Goal: Information Seeking & Learning: Learn about a topic

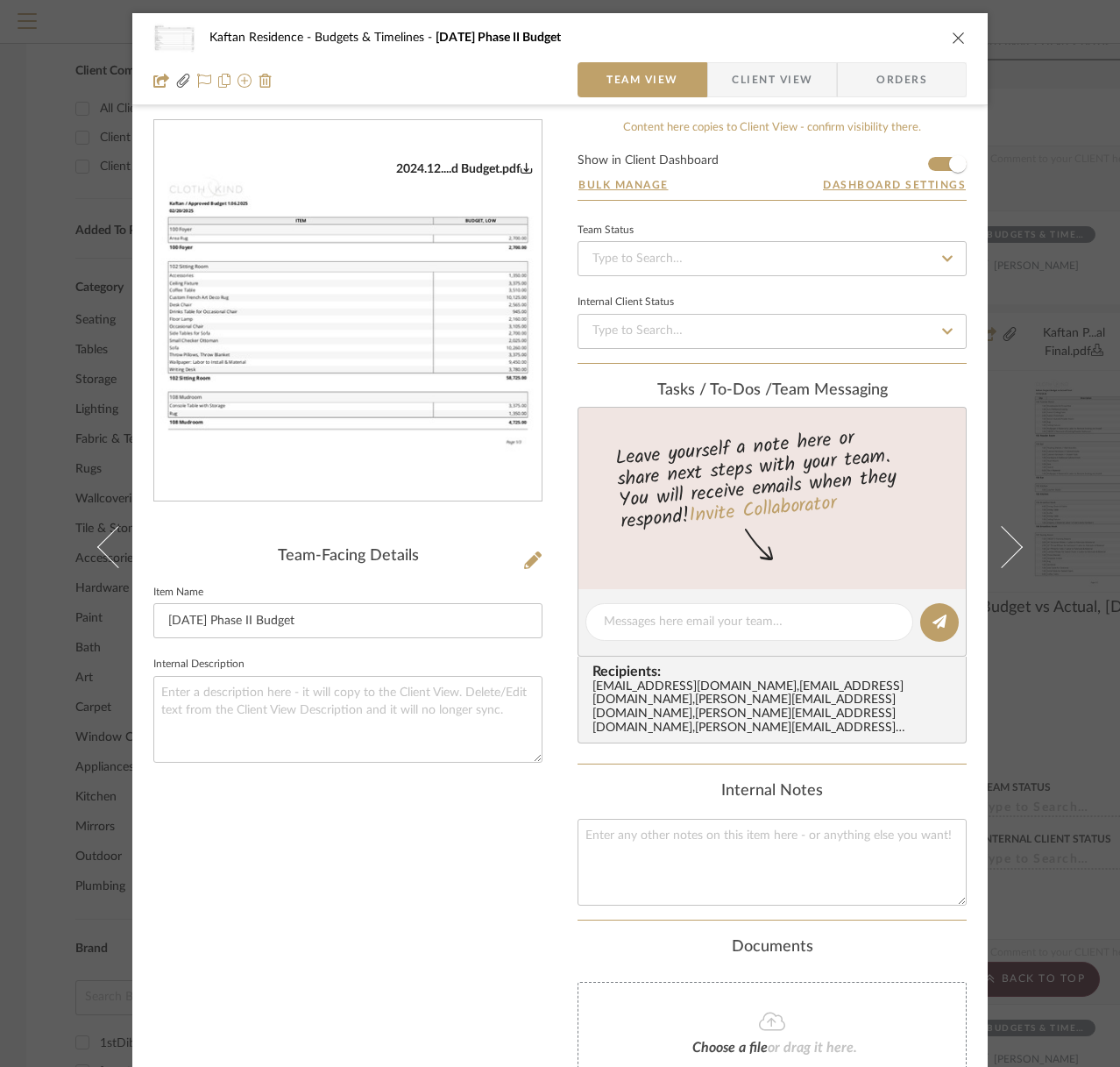
scroll to position [147, 0]
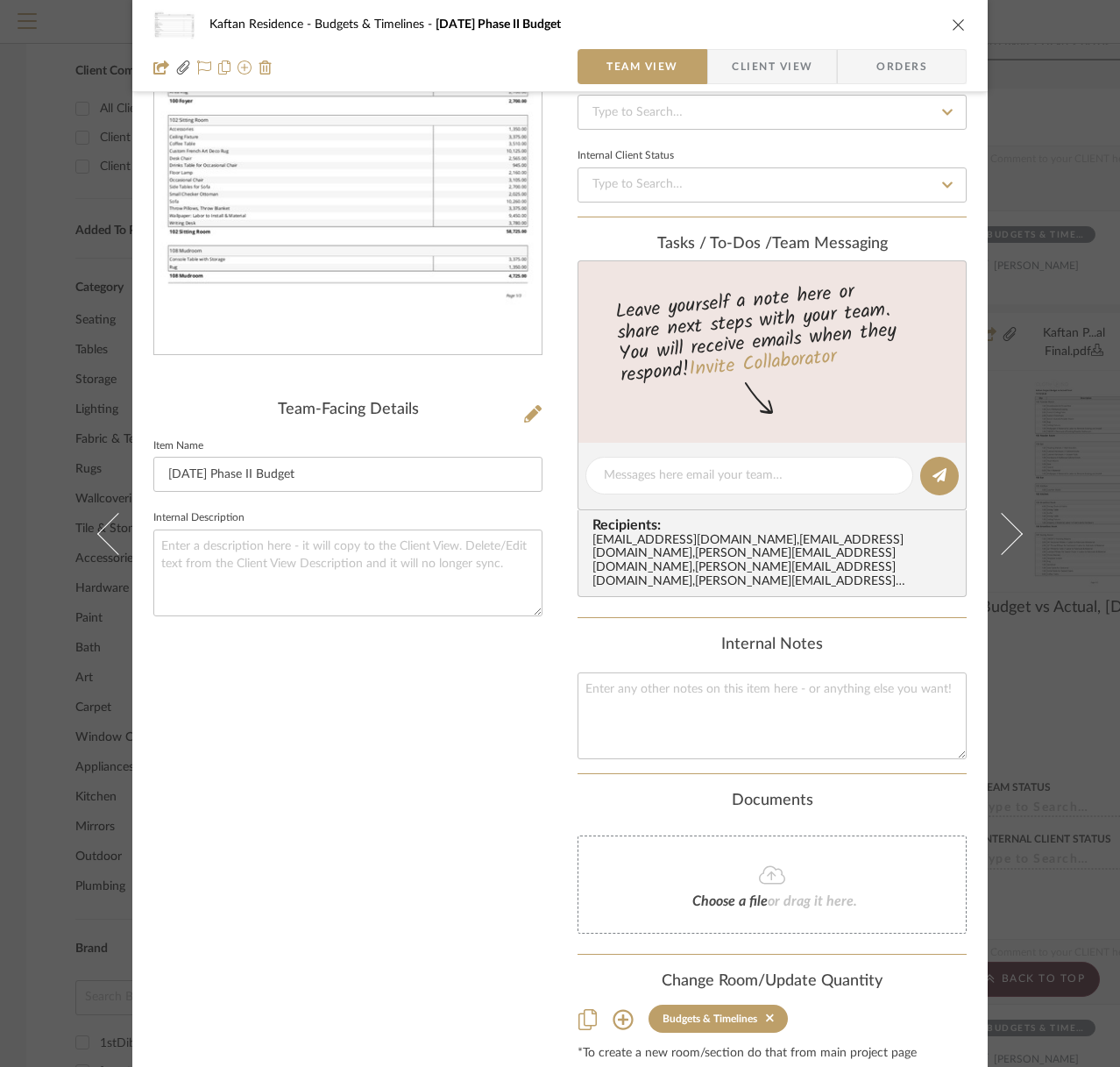
click at [951, 33] on div "Kaftan Residence Budgets & Timelines [DATE] Phase II Budget" at bounding box center [560, 25] width 813 height 36
click at [952, 18] on icon "close" at bounding box center [958, 24] width 14 height 14
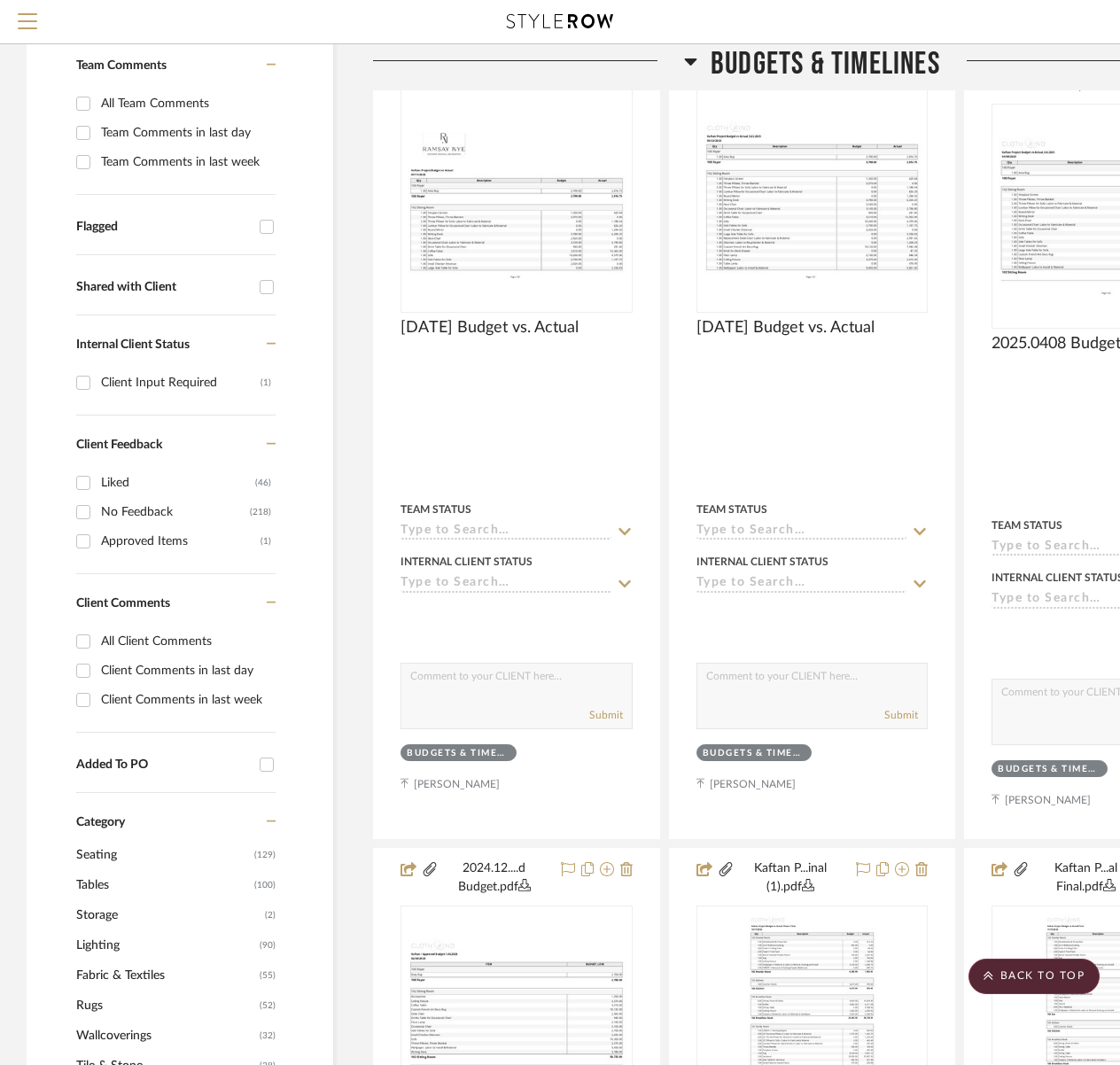
scroll to position [0, 0]
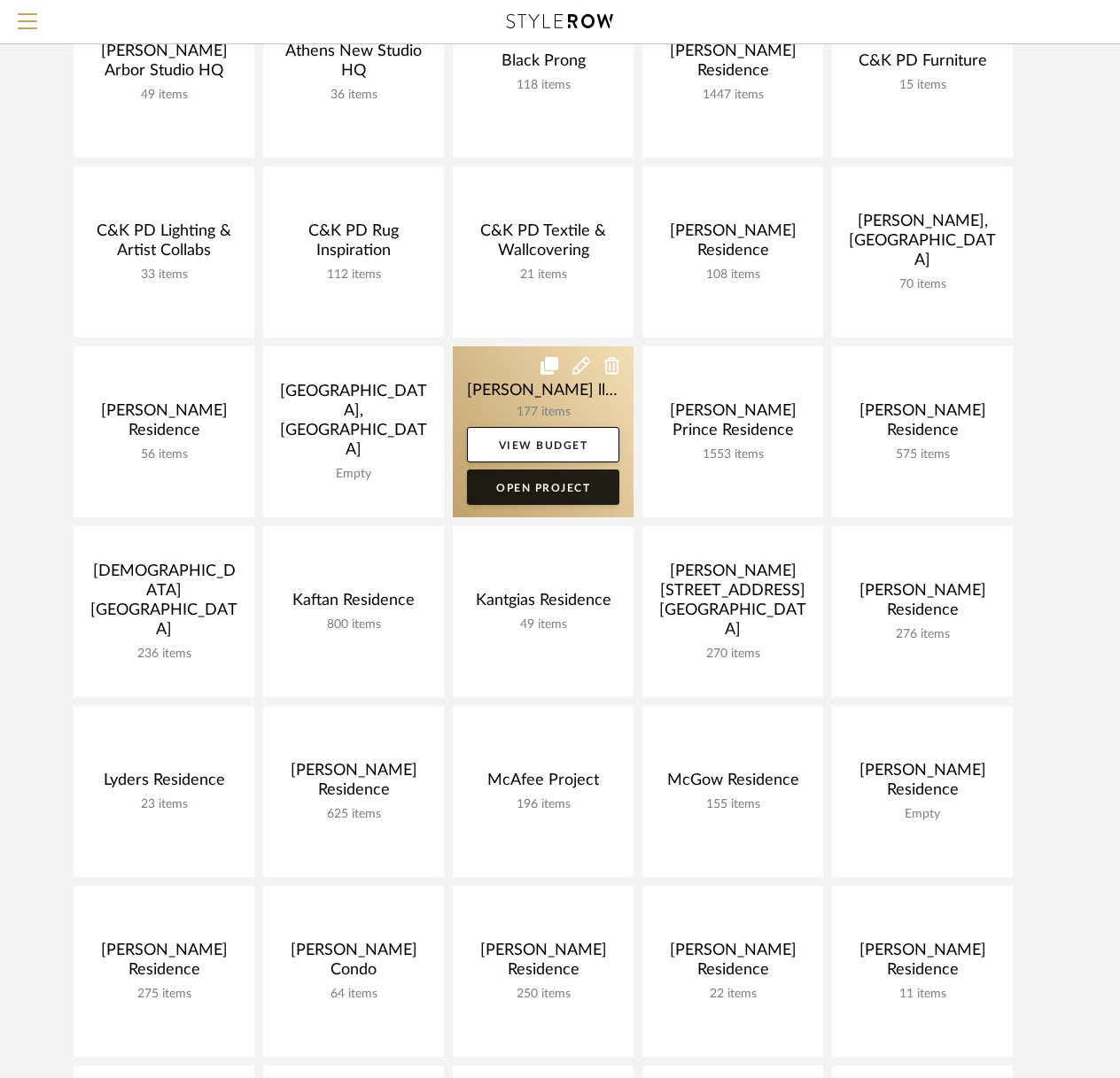
scroll to position [265, 0]
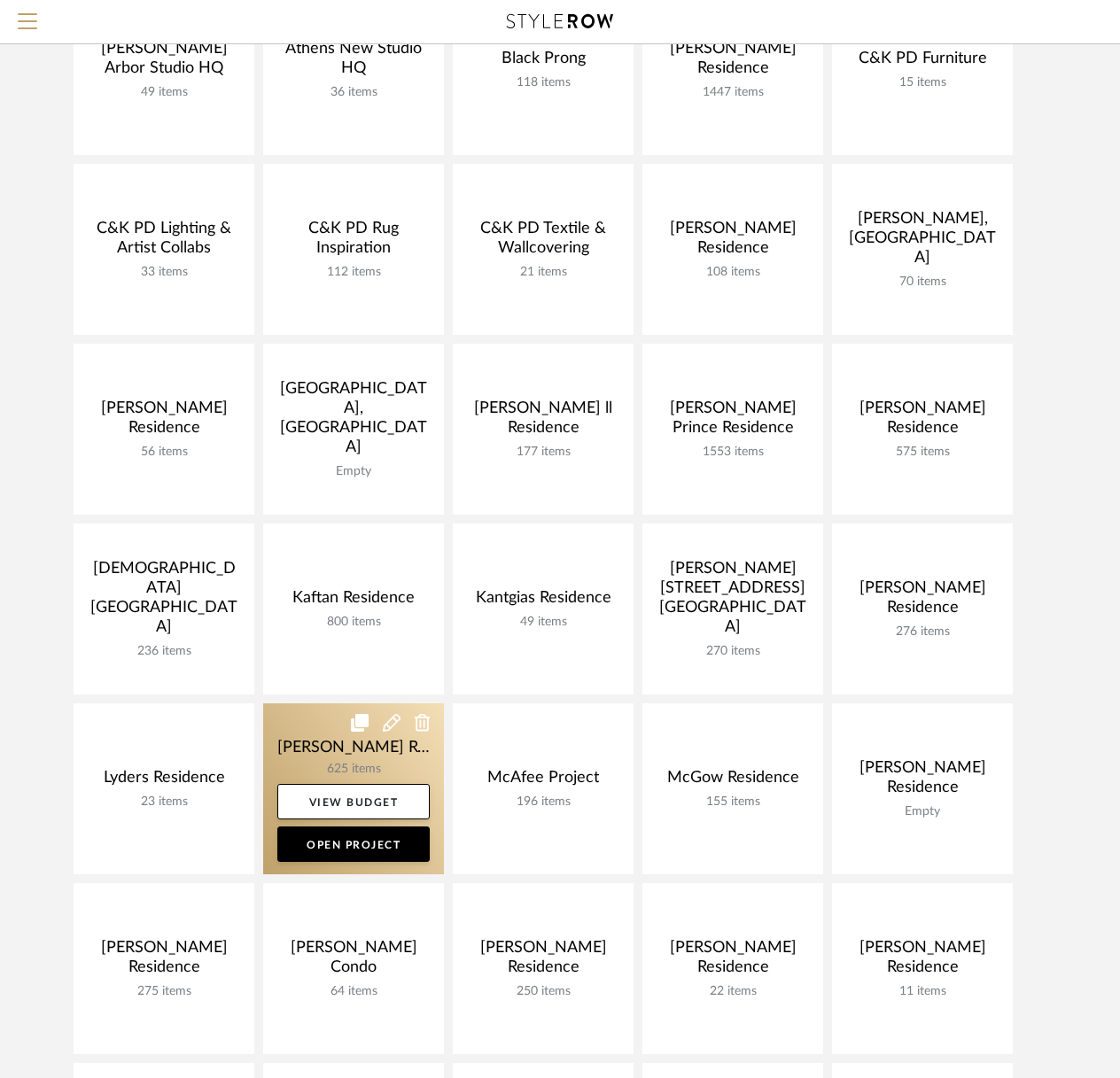
click at [319, 744] on link at bounding box center [353, 788] width 181 height 171
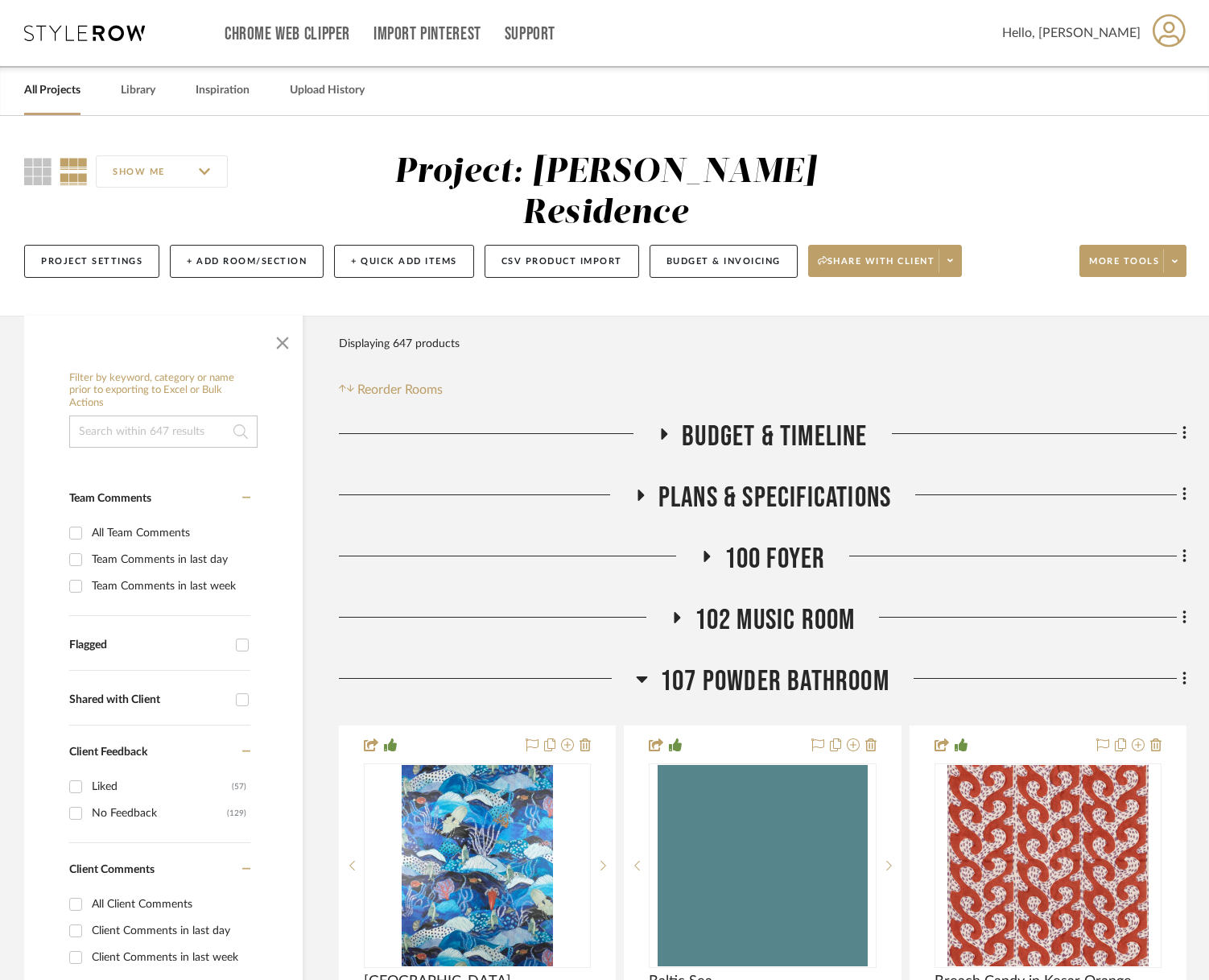
click at [817, 691] on span "107 Powder Bathroom" at bounding box center [775, 682] width 229 height 34
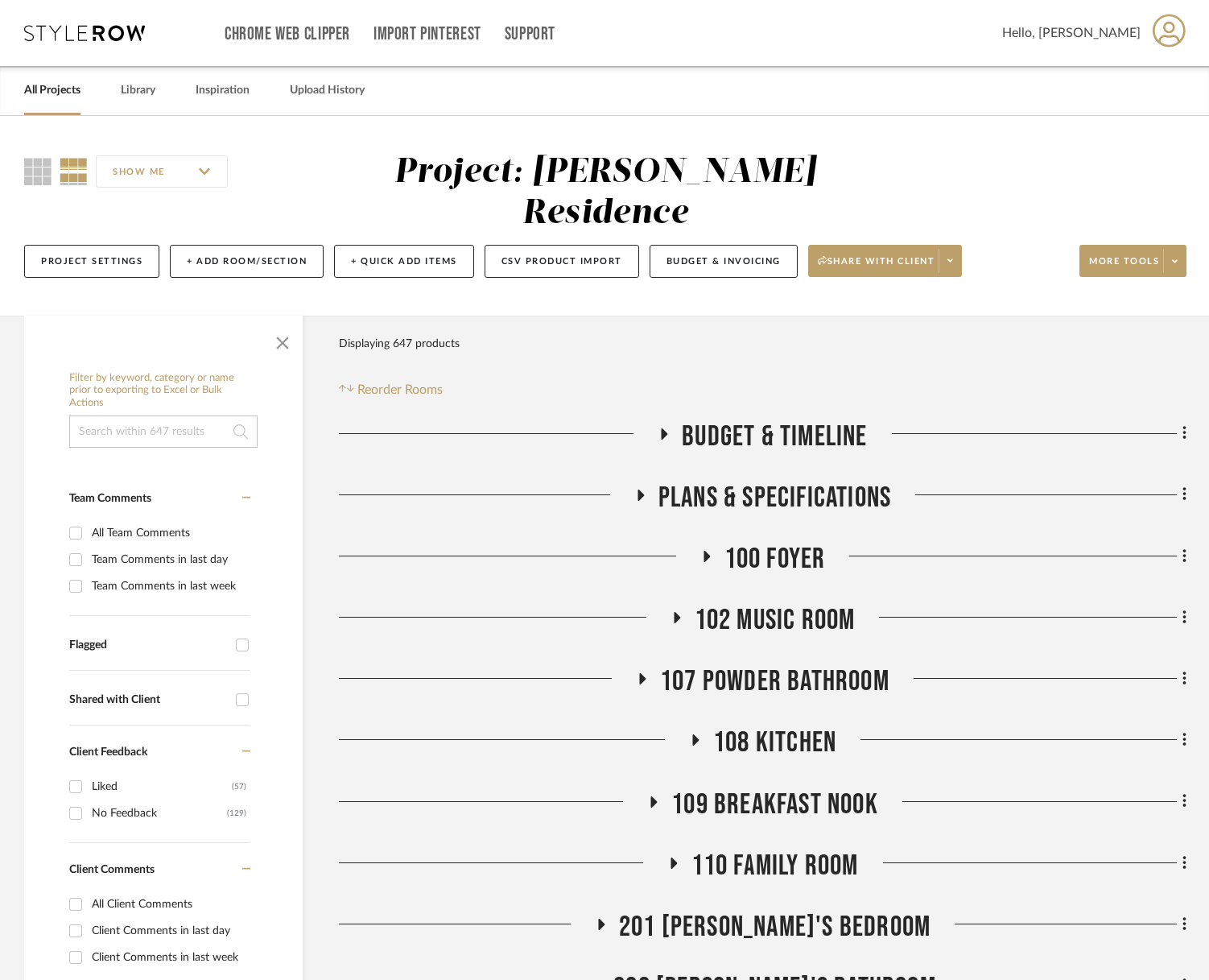
click at [710, 441] on span "Budget & Timeline" at bounding box center [775, 436] width 185 height 34
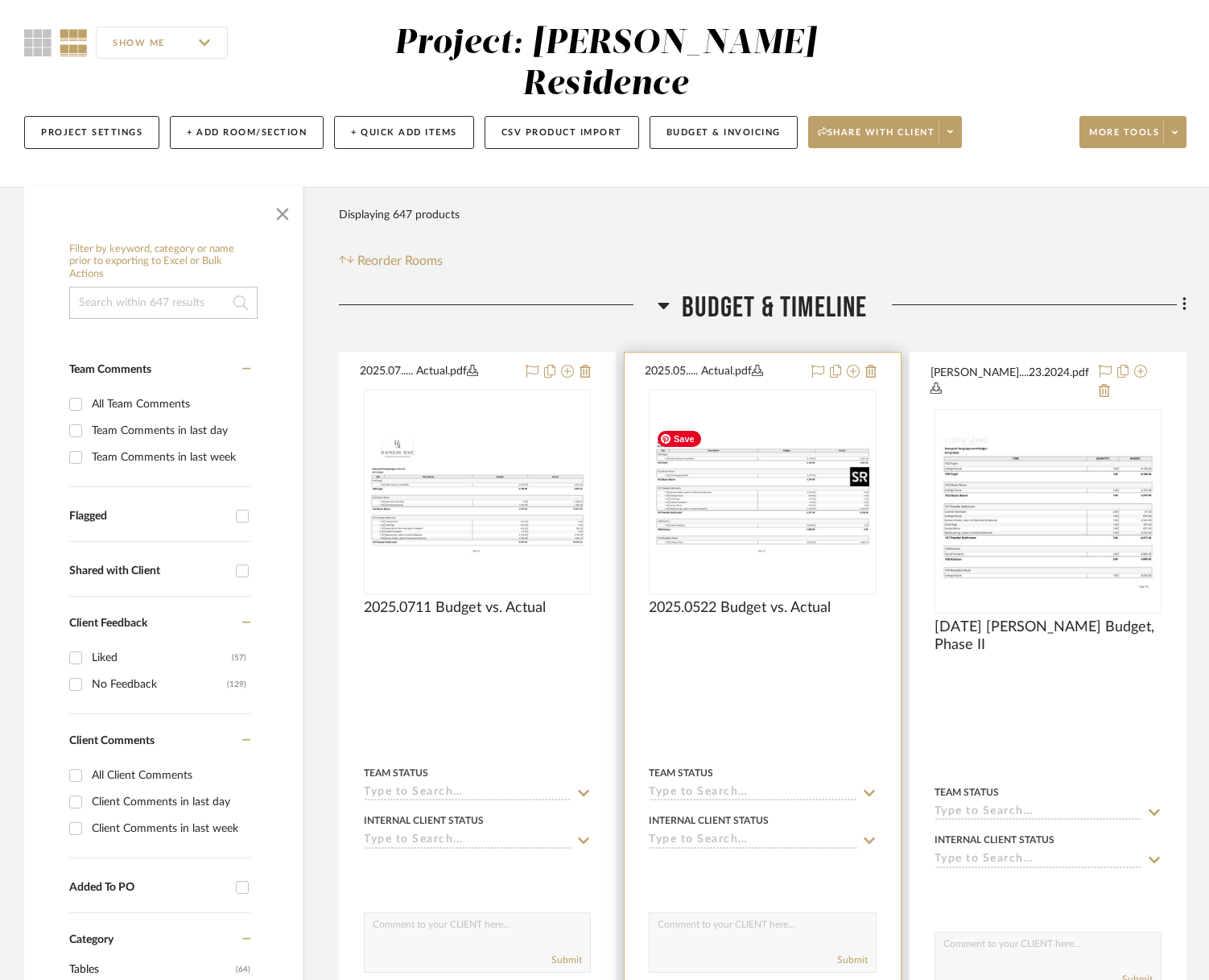
scroll to position [322, 0]
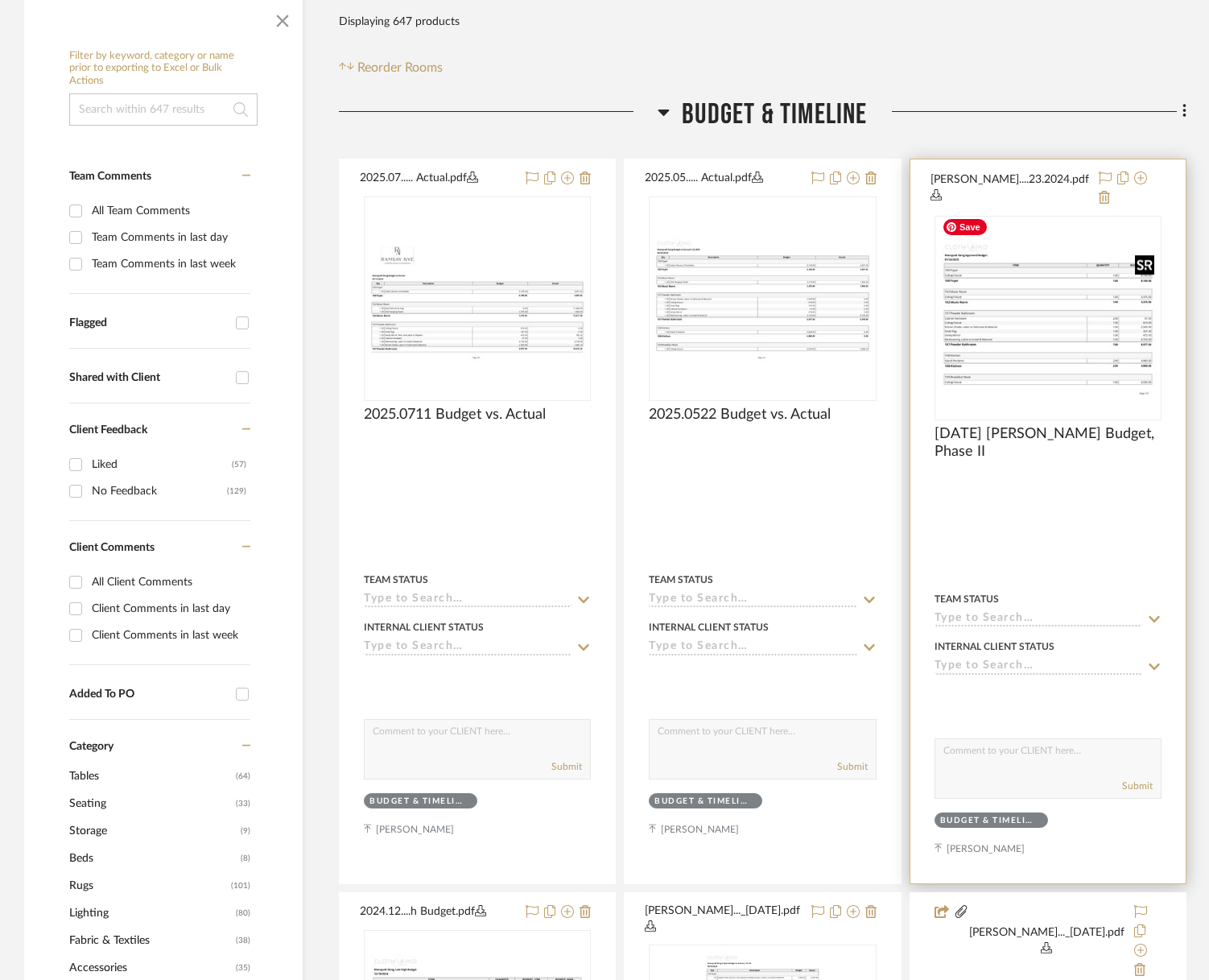
click at [0, 0] on img at bounding box center [0, 0] width 0 height 0
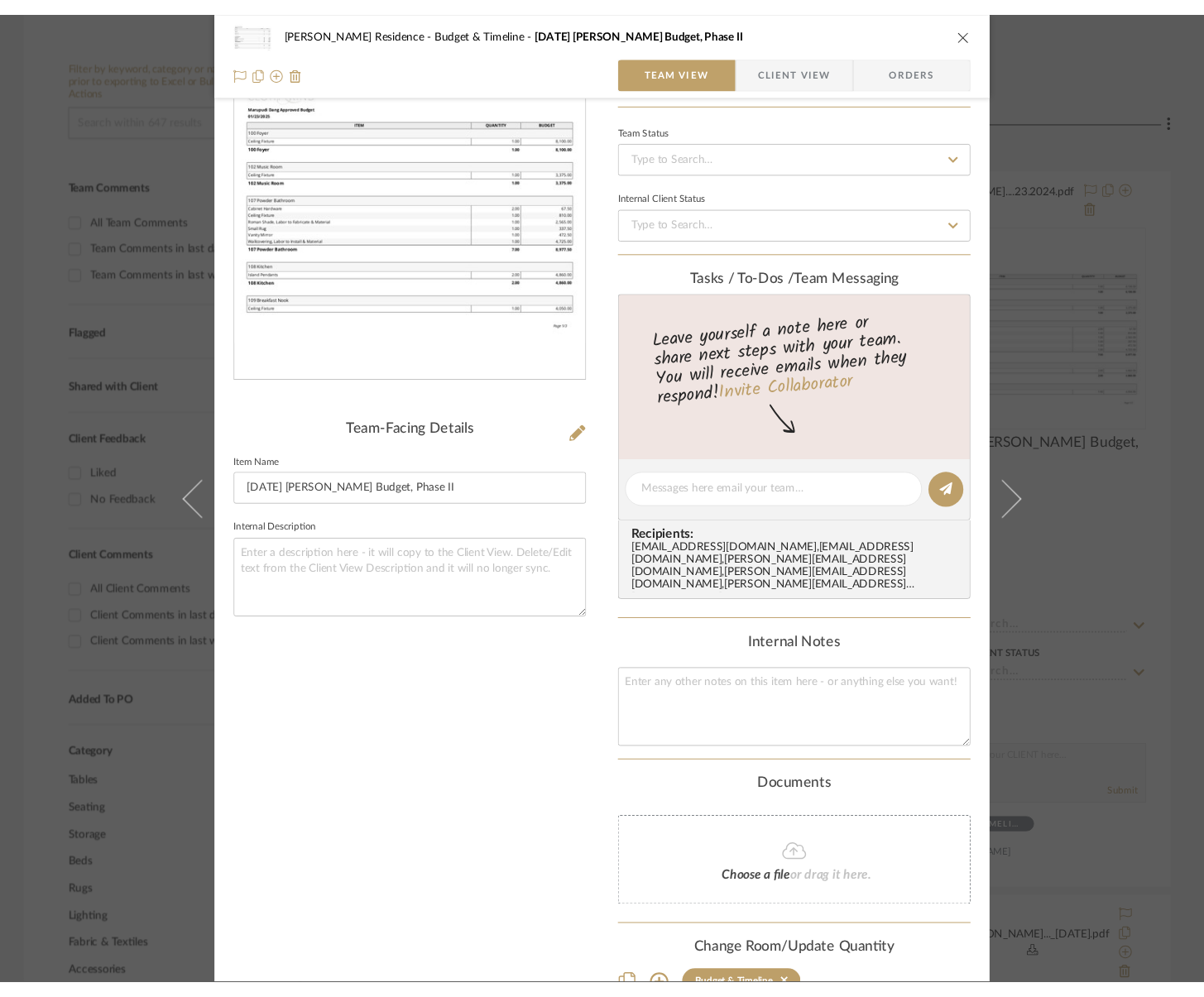
scroll to position [182, 0]
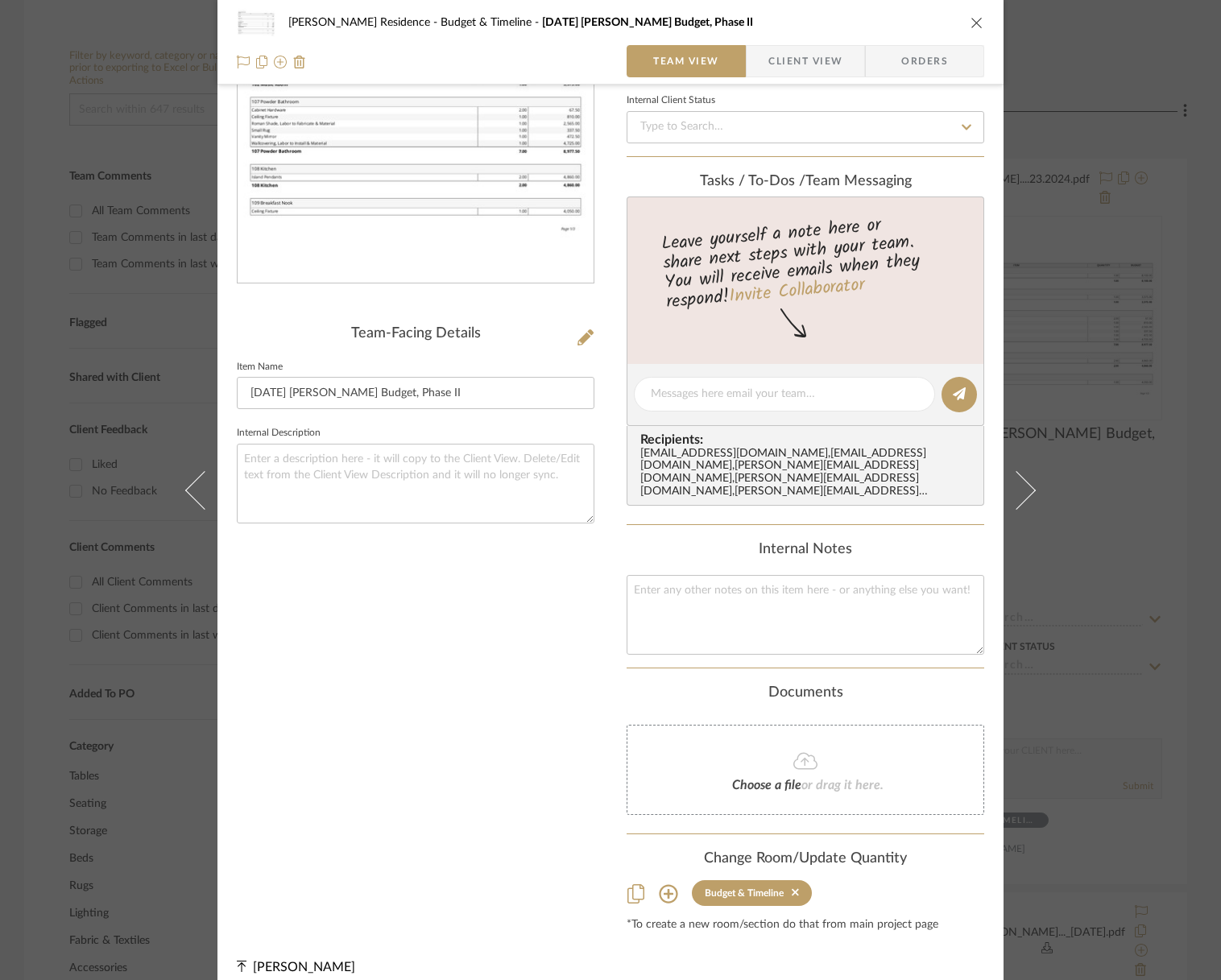
click at [371, 166] on img "0" at bounding box center [416, 108] width 356 height 276
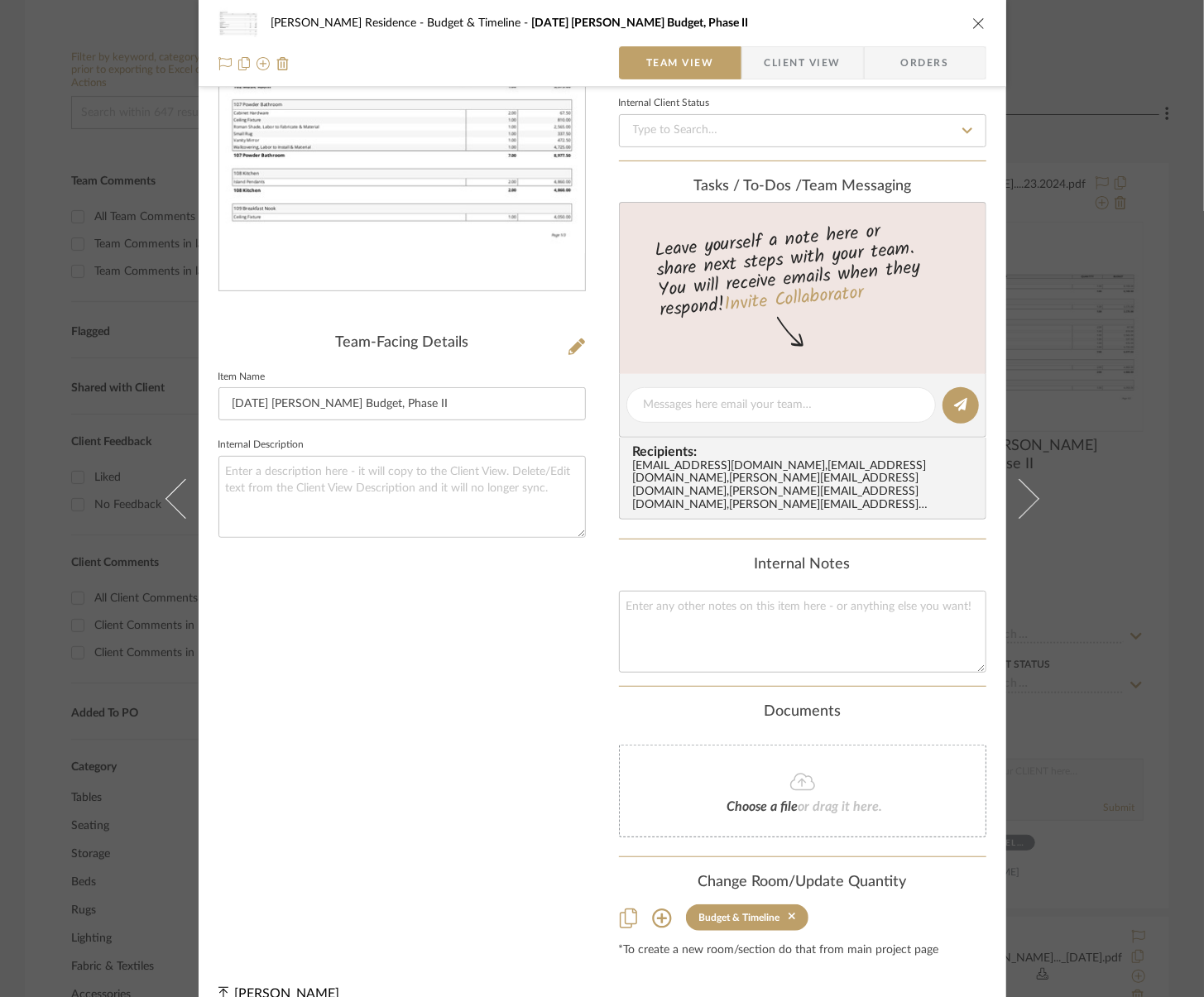
click at [974, 12] on div "[PERSON_NAME] Residence Budget & Timeline [DATE] [PERSON_NAME] Budget, Phase II" at bounding box center [603, 24] width 768 height 34
click at [974, 21] on icon "close" at bounding box center [979, 23] width 13 height 13
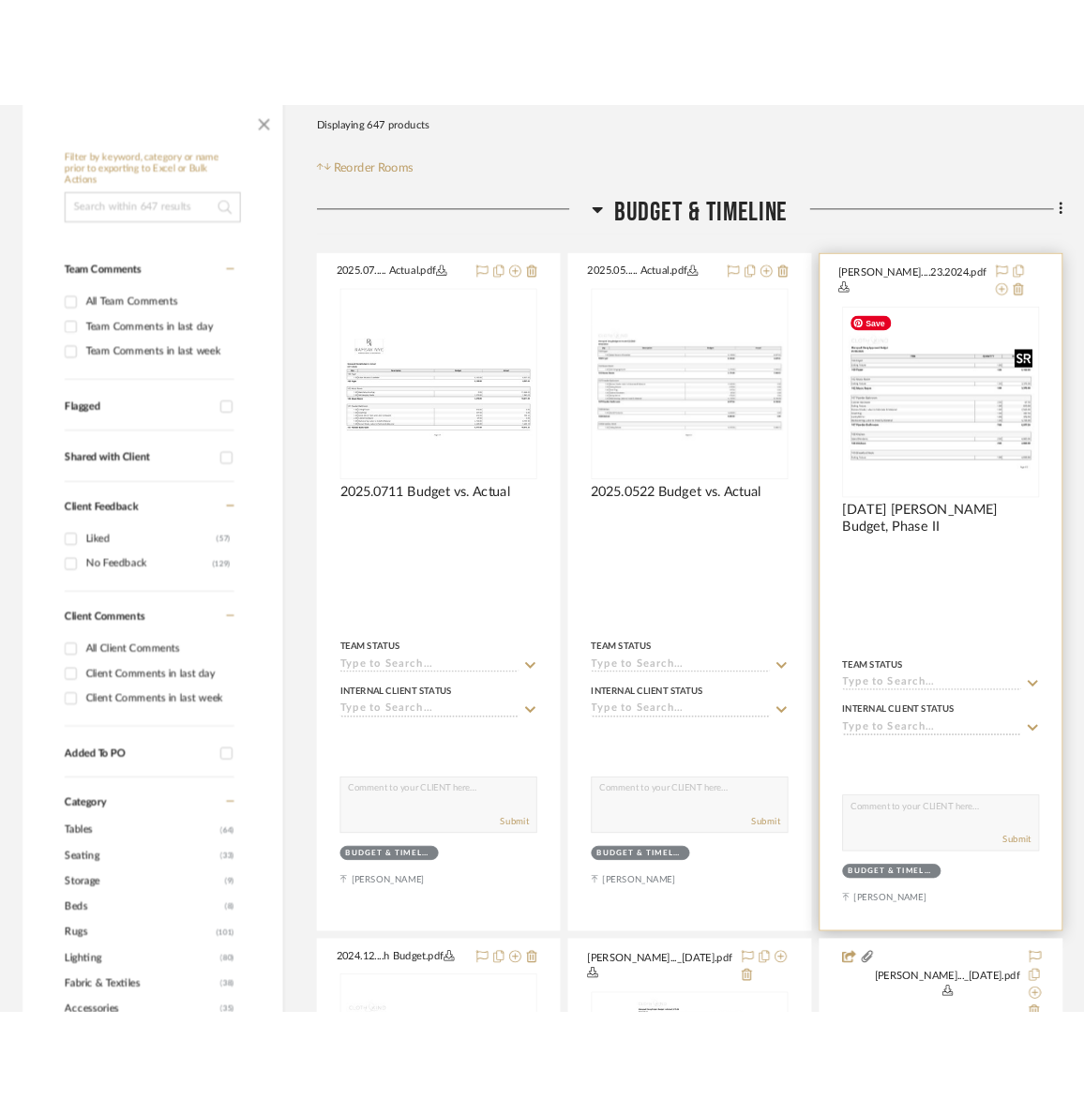
scroll to position [188, 0]
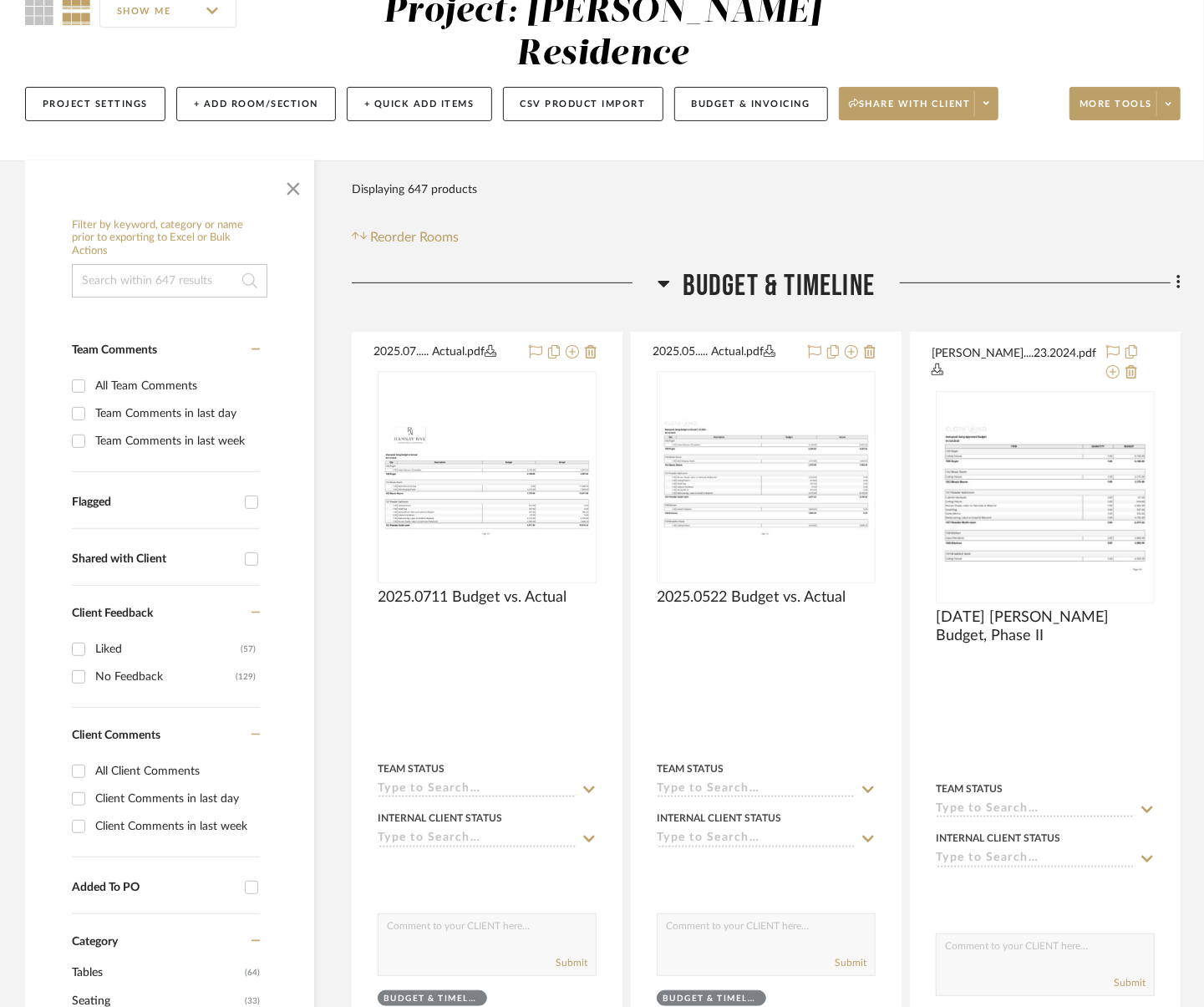
click at [649, 175] on div "Filter Products Displaying 647 products Reorder Rooms" at bounding box center [766, 209] width 829 height 74
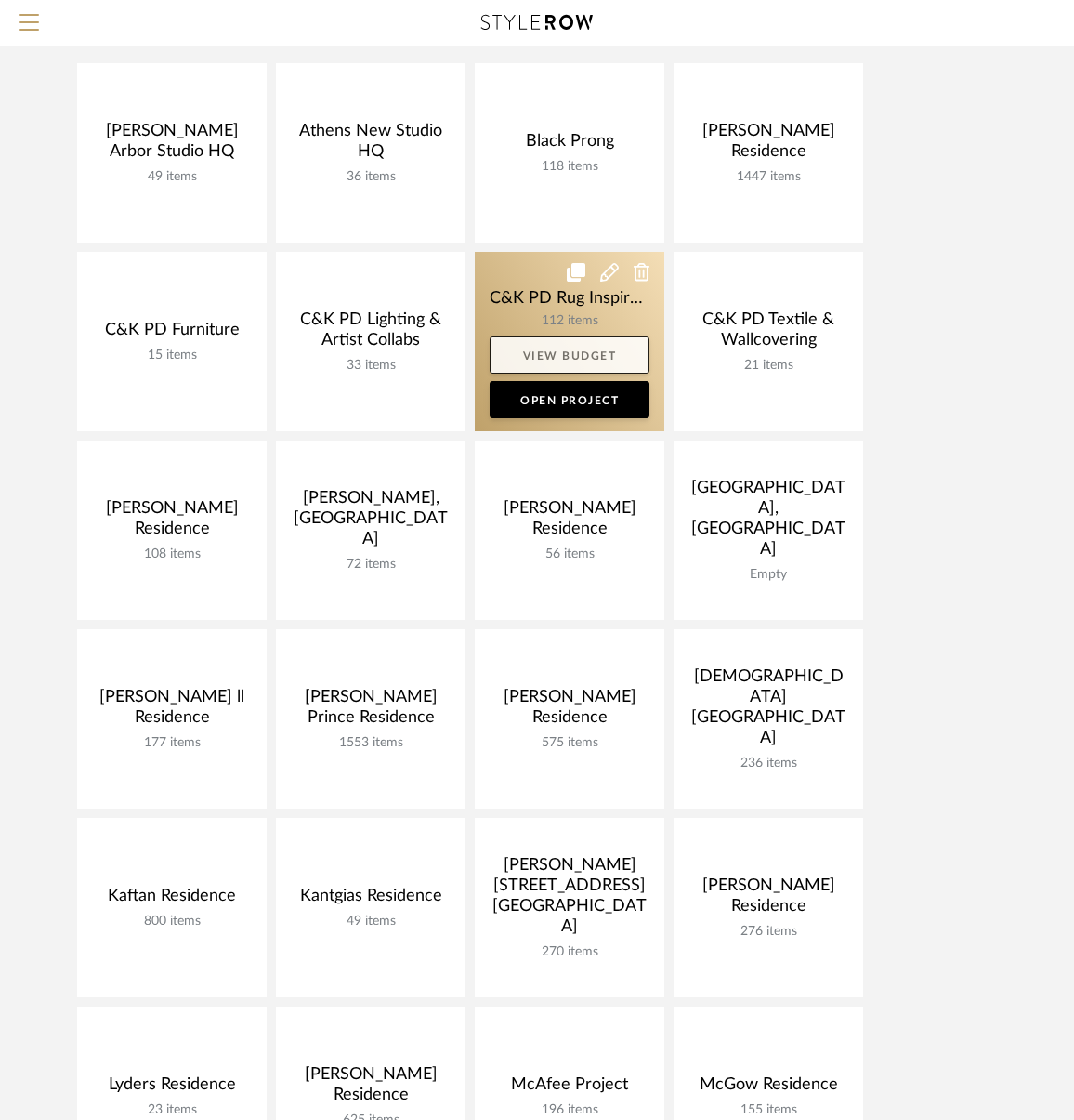
scroll to position [186, 0]
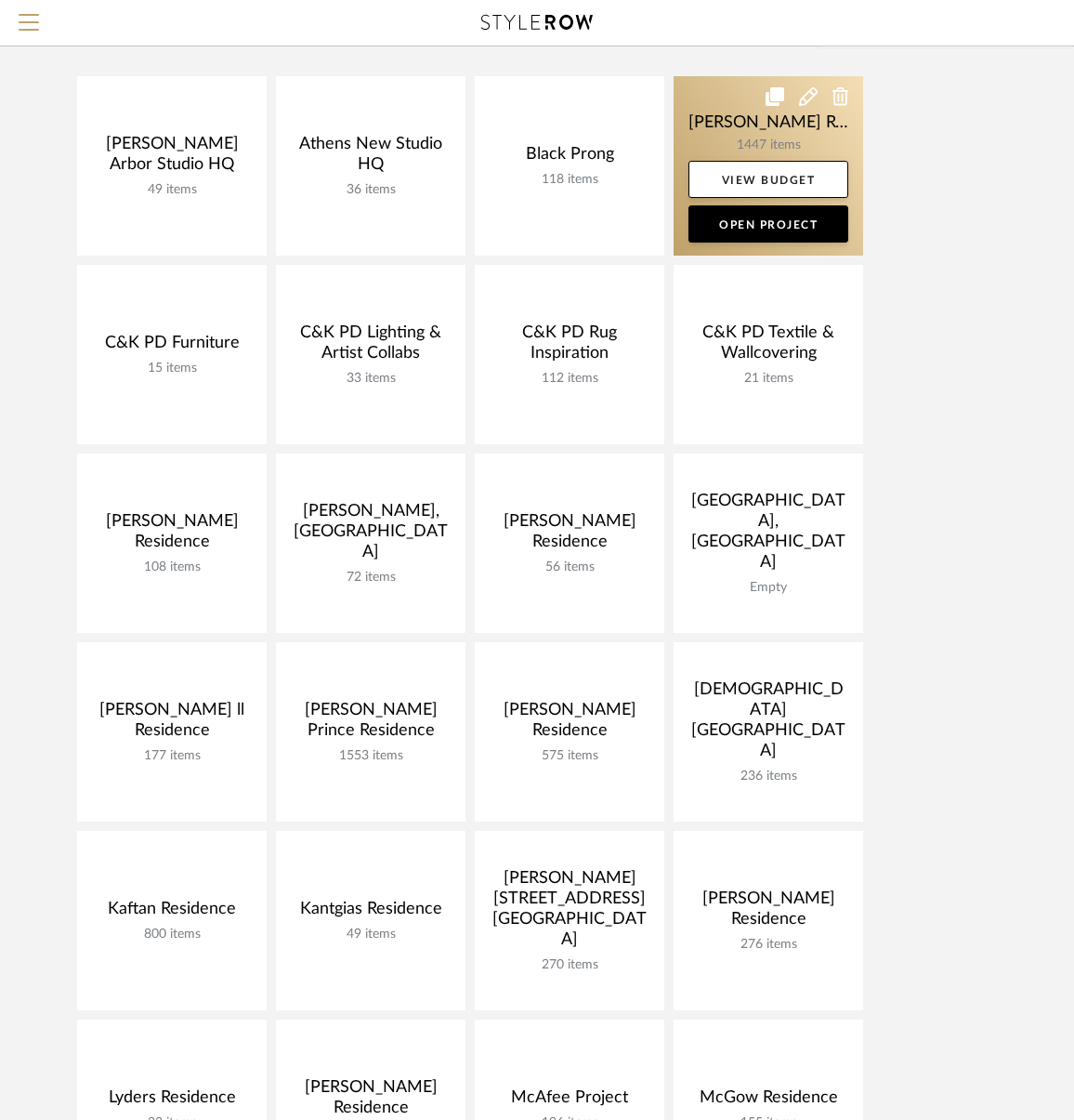
click at [720, 106] on link at bounding box center [768, 166] width 189 height 179
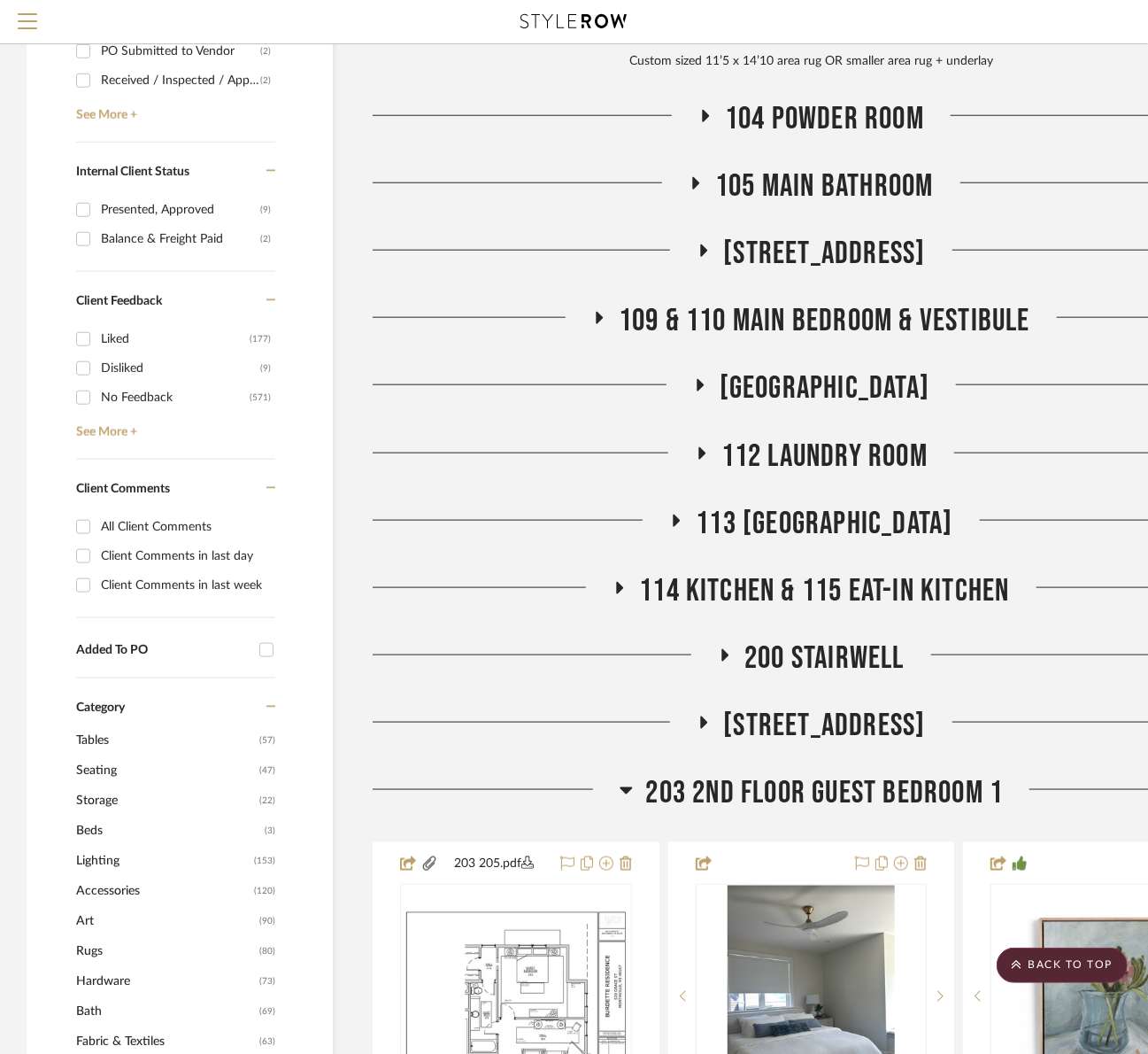
scroll to position [974, 0]
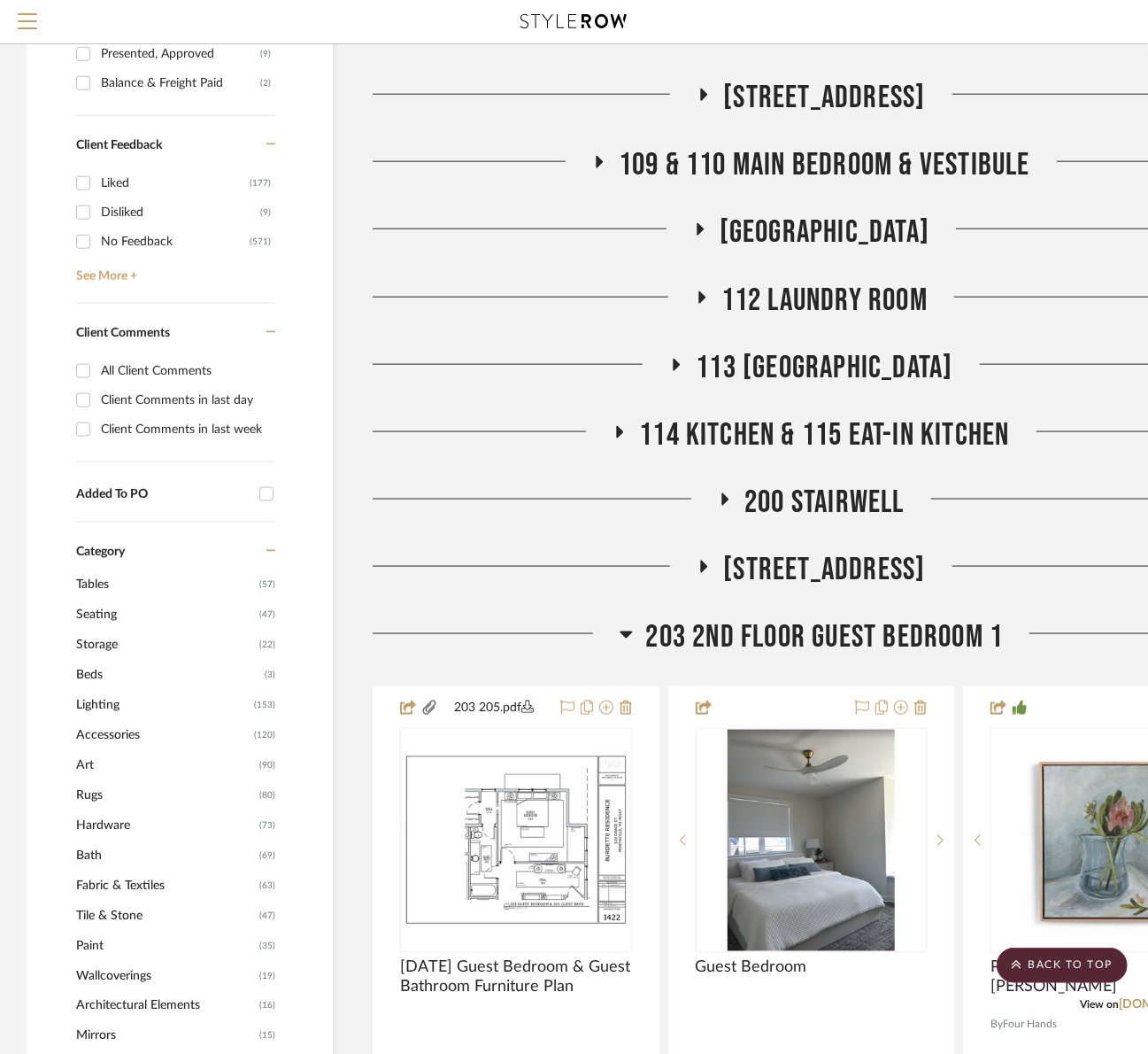
click at [773, 618] on span "203 2nd Floor Guest Bedroom 1" at bounding box center [824, 637] width 358 height 38
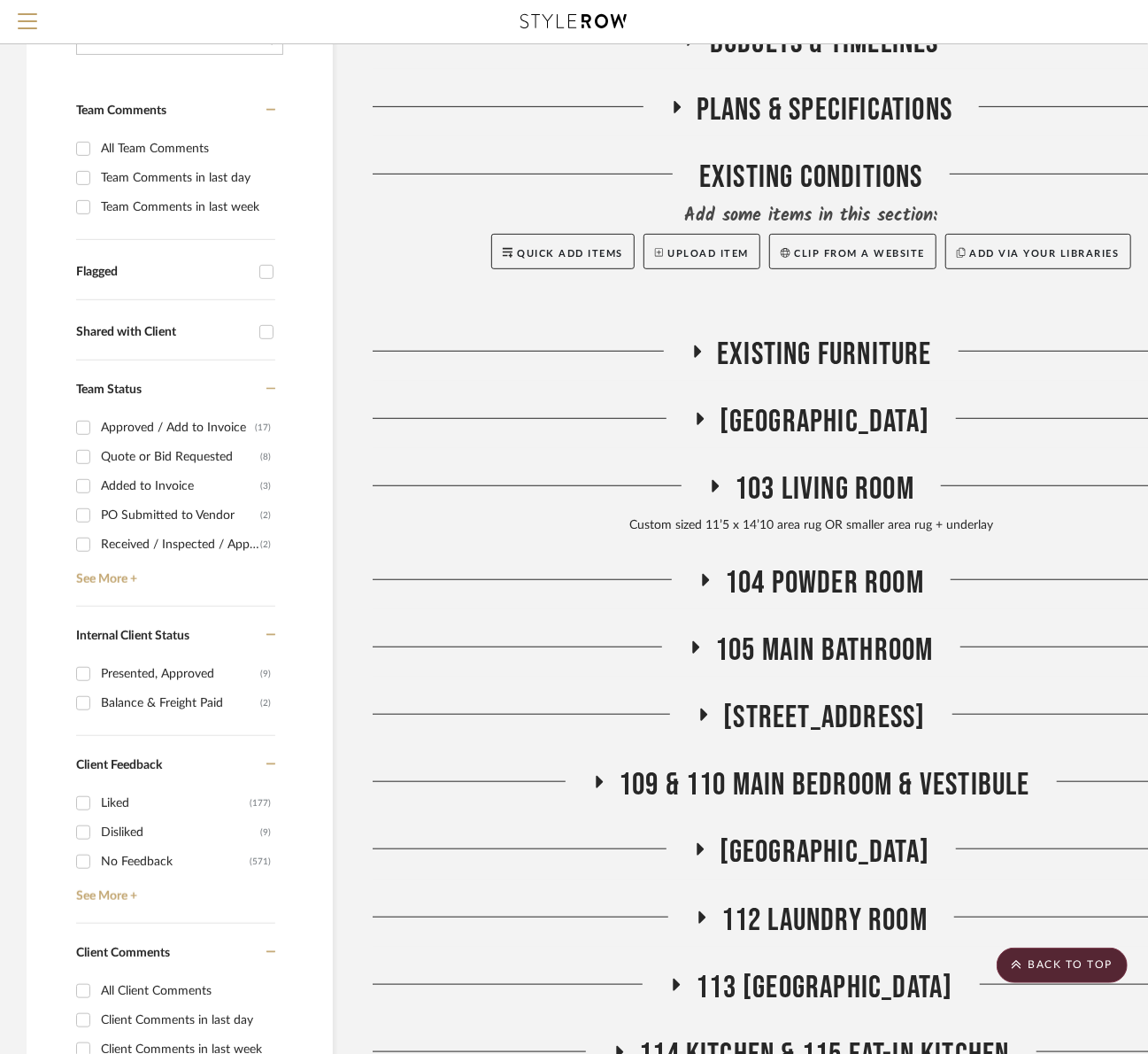
scroll to position [0, 0]
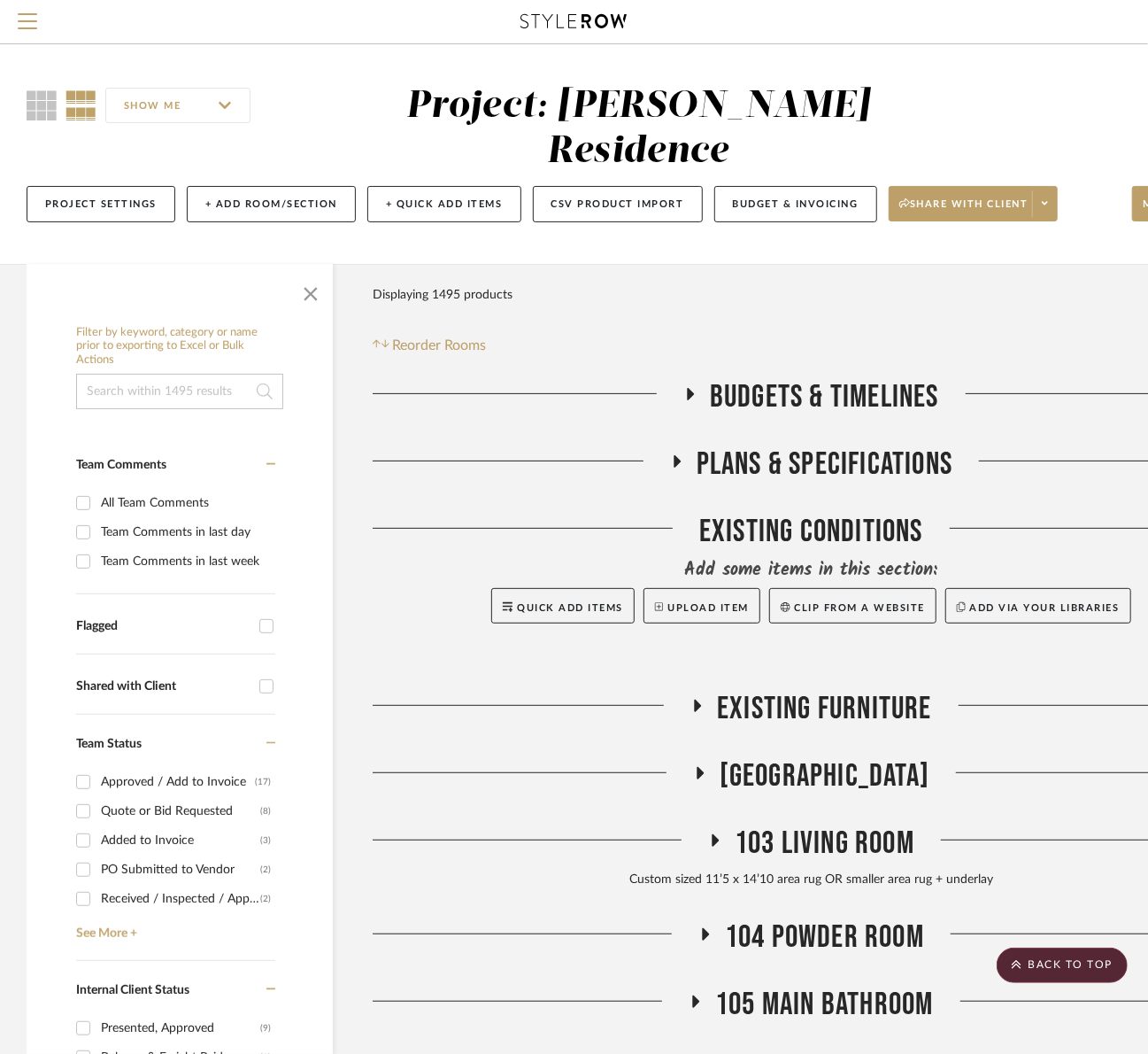
drag, startPoint x: 785, startPoint y: 380, endPoint x: 791, endPoint y: 349, distance: 31.6
click at [791, 378] on span "Budgets & Timelines" at bounding box center [824, 397] width 229 height 38
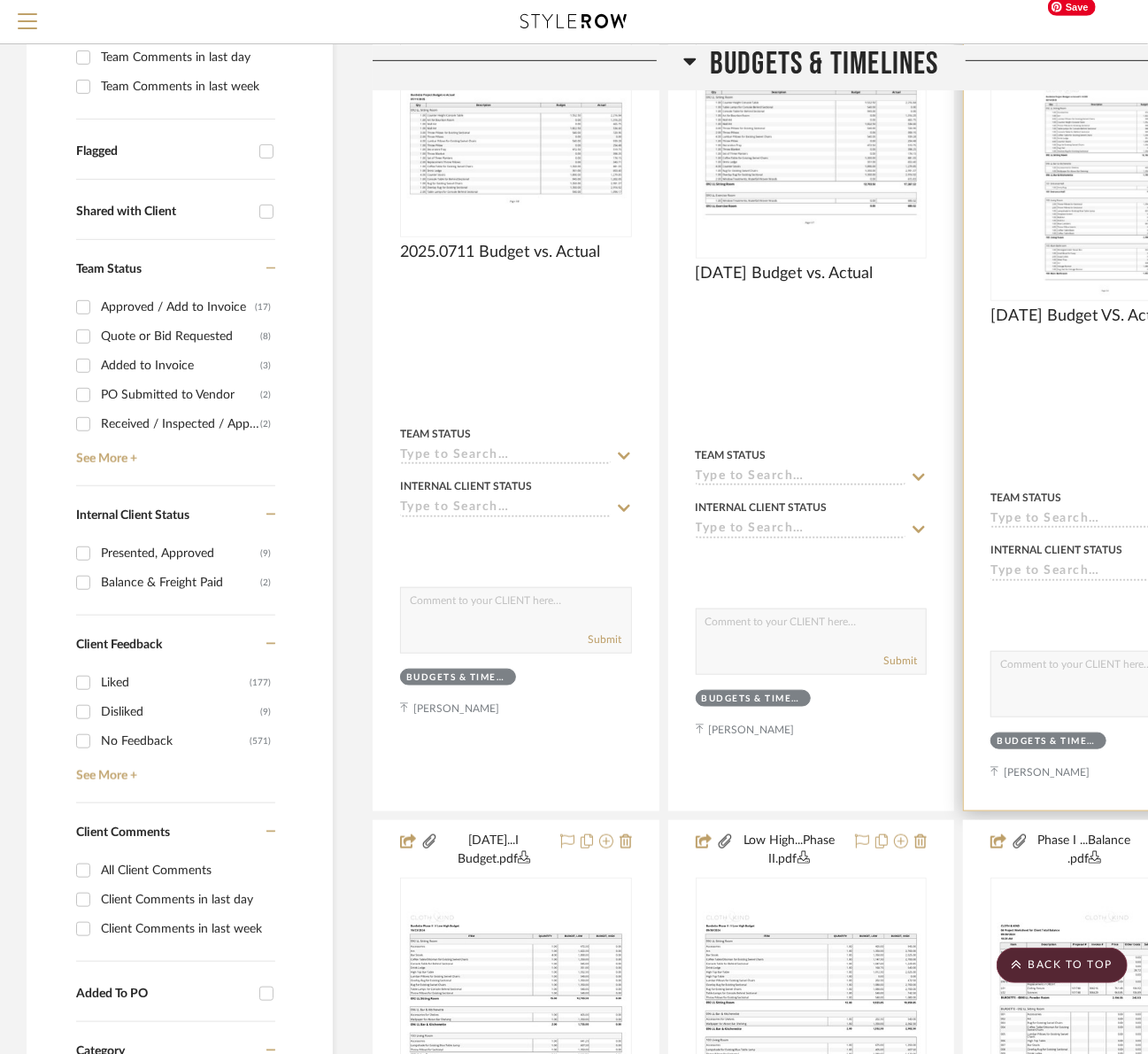
scroll to position [708, 0]
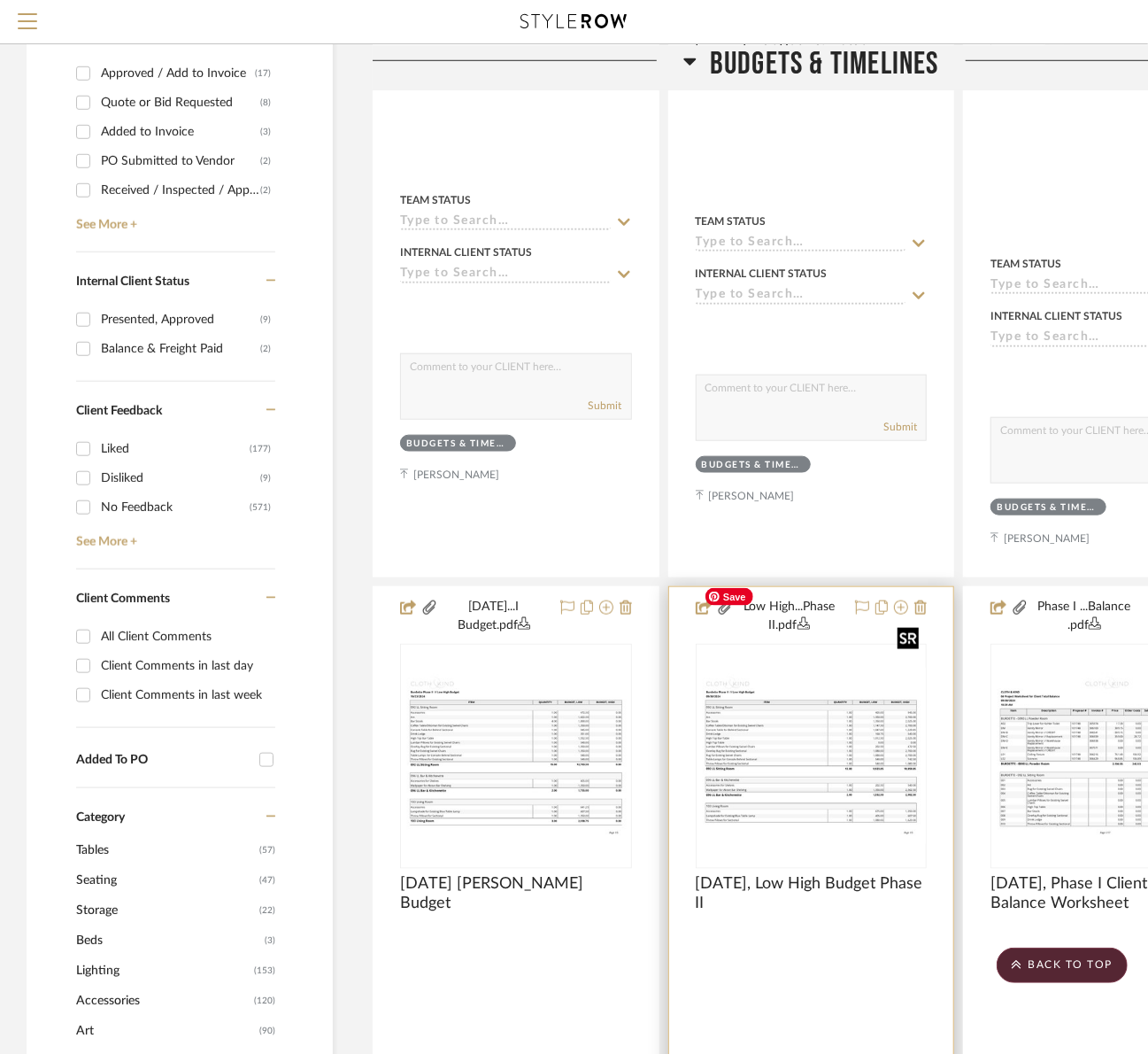
click at [779, 720] on div at bounding box center [812, 756] width 232 height 225
click at [802, 668] on img "0" at bounding box center [812, 756] width 228 height 177
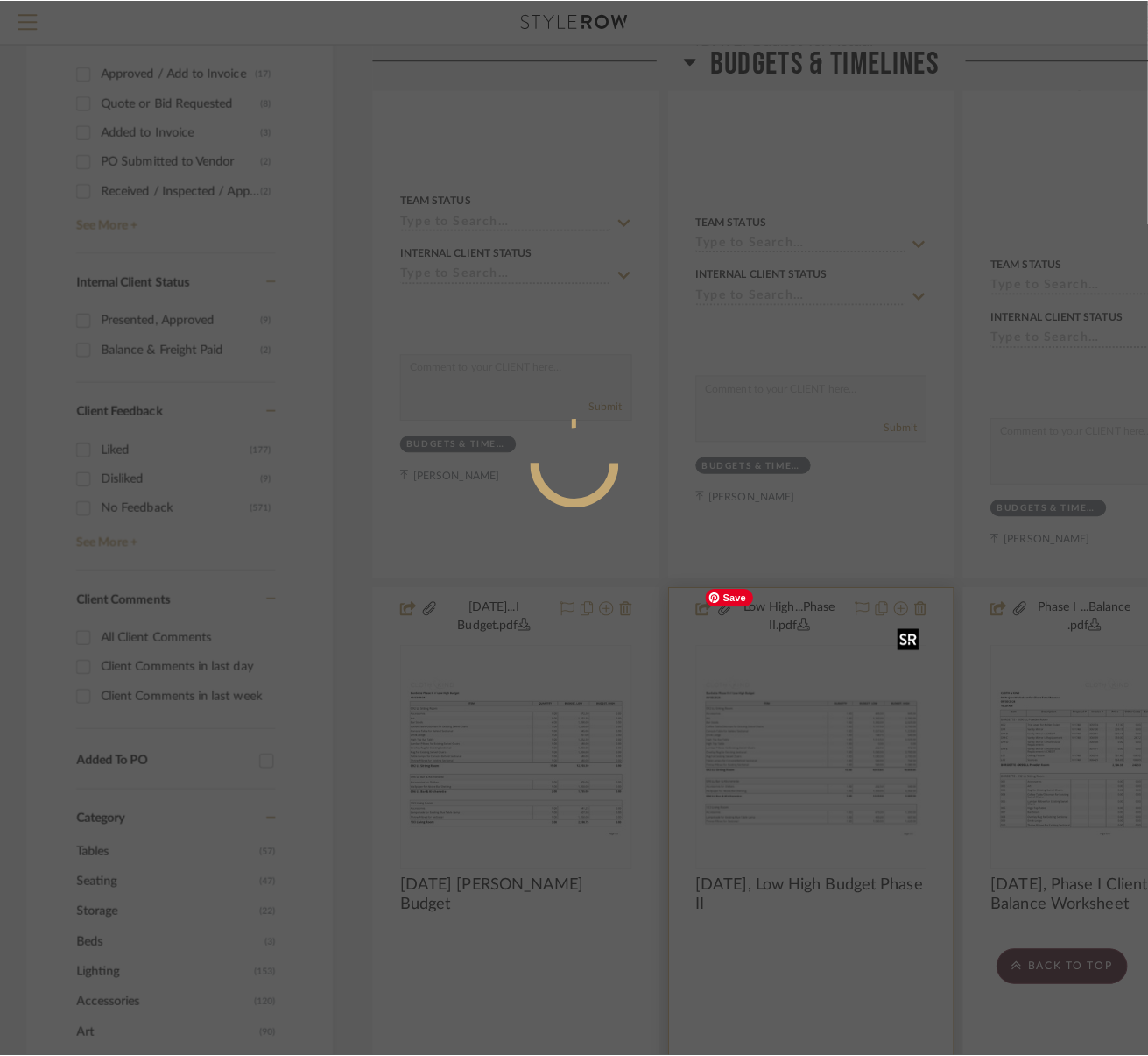
scroll to position [0, 0]
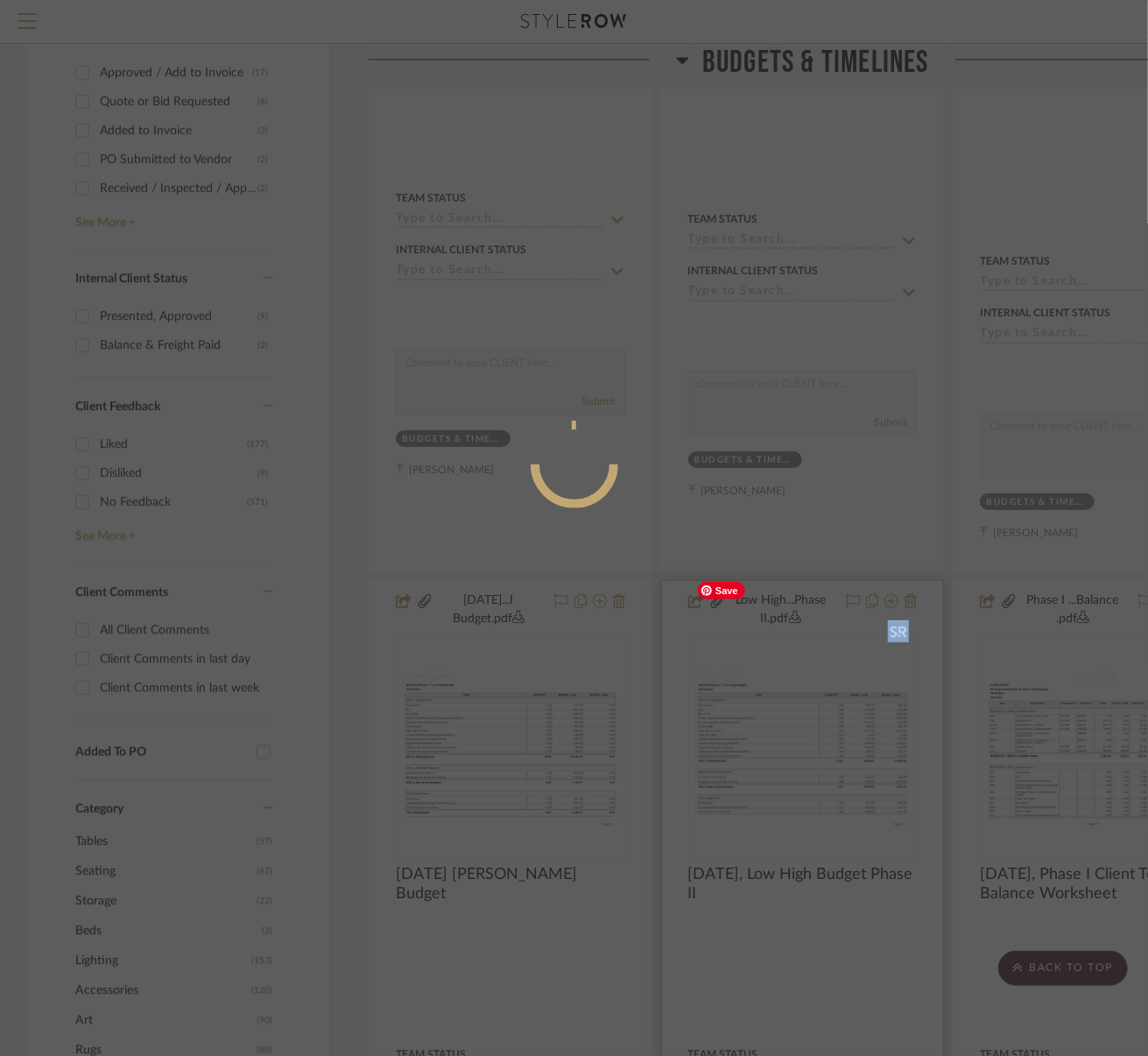
click at [793, 649] on div at bounding box center [574, 528] width 1148 height 1056
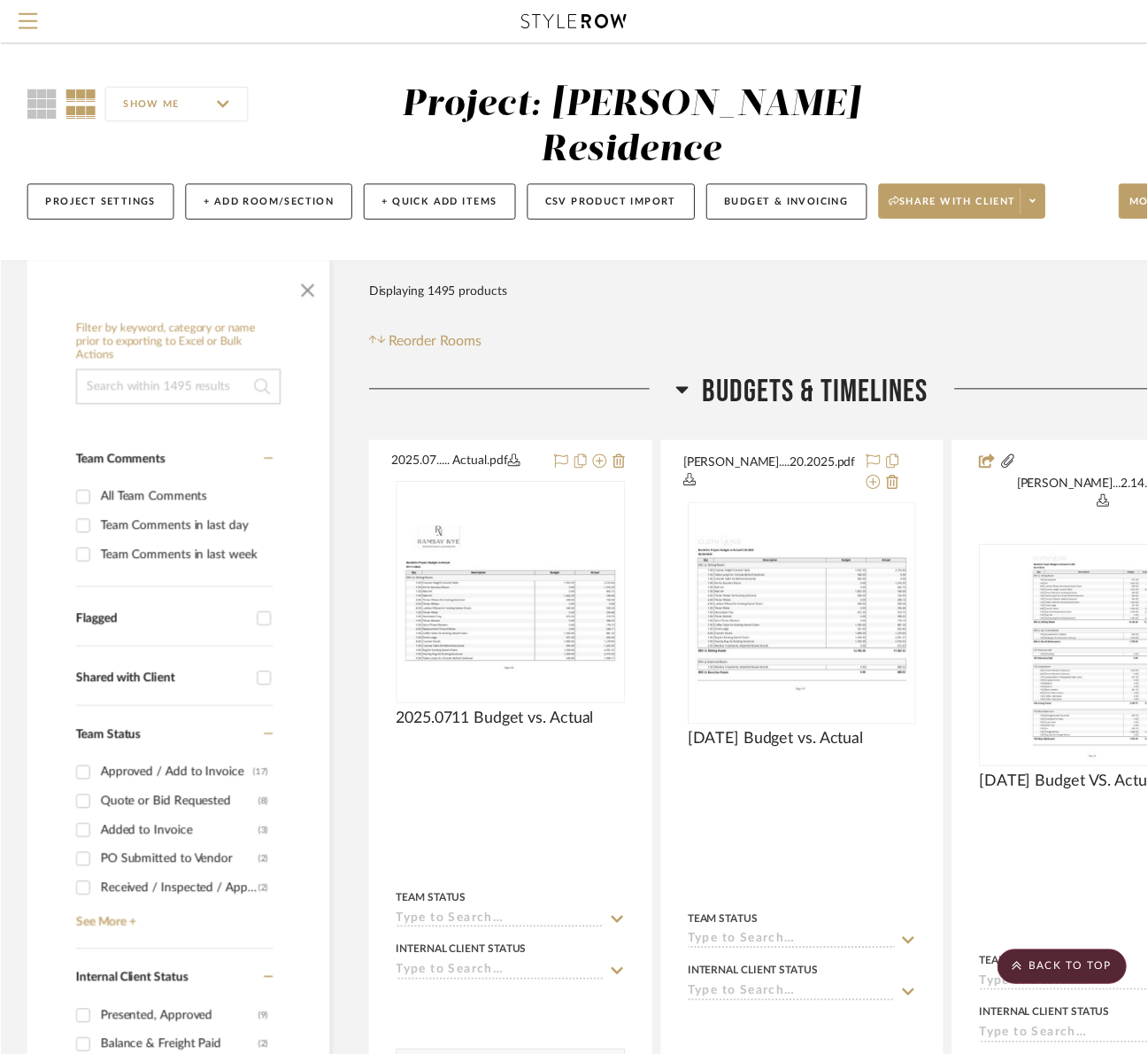
scroll to position [708, 0]
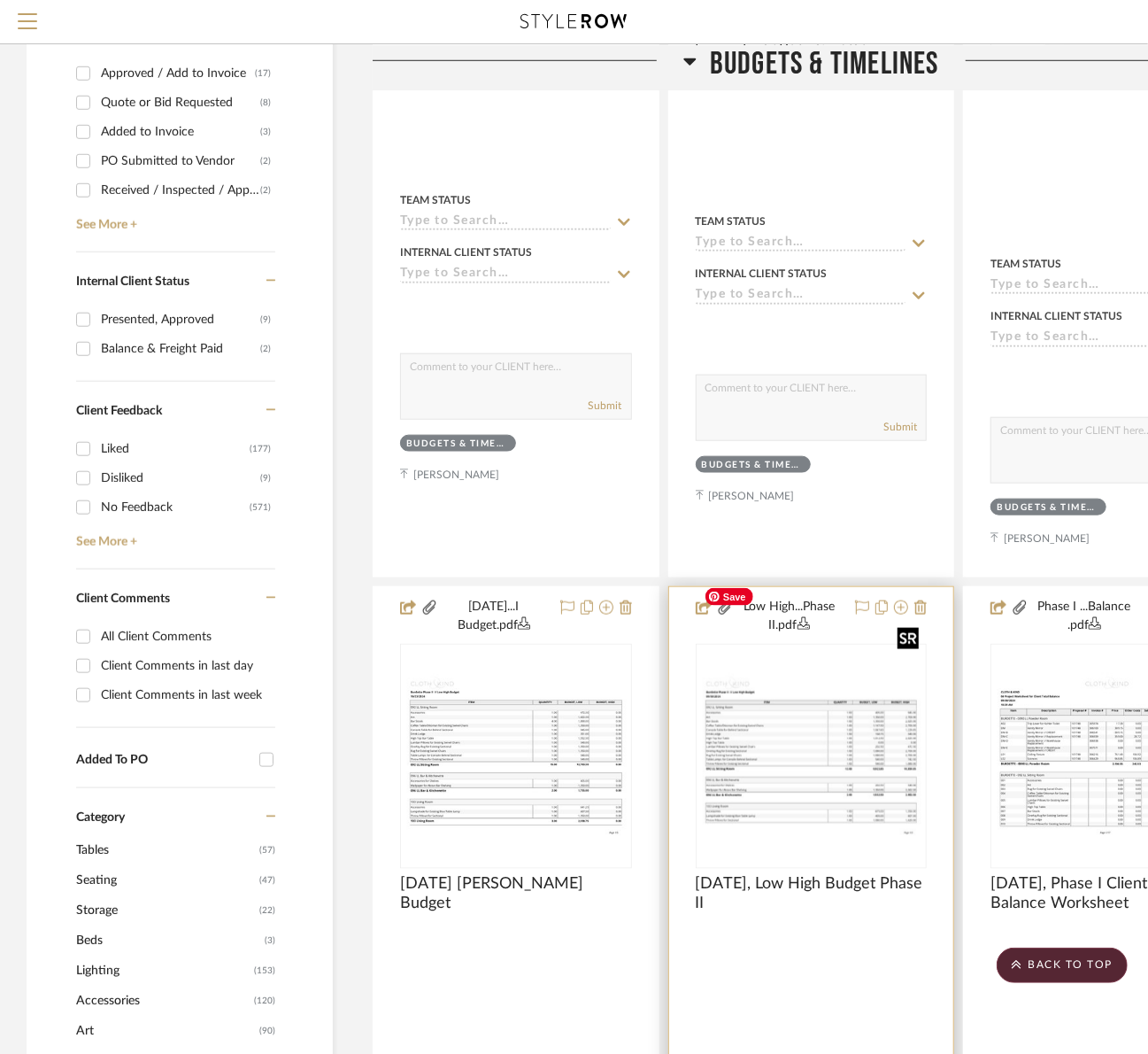
click at [795, 668] on img "0" at bounding box center [812, 756] width 228 height 177
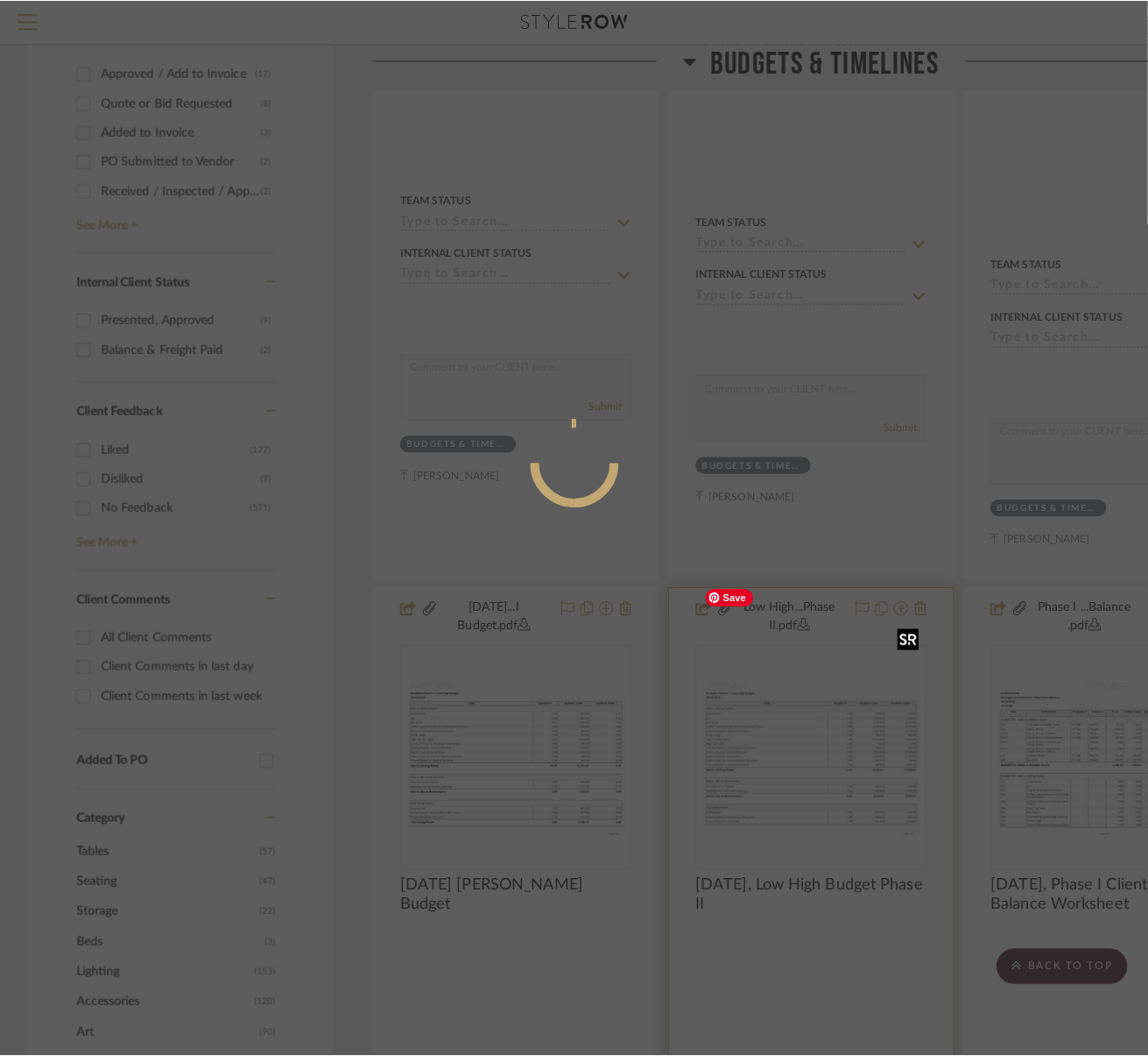
scroll to position [0, 0]
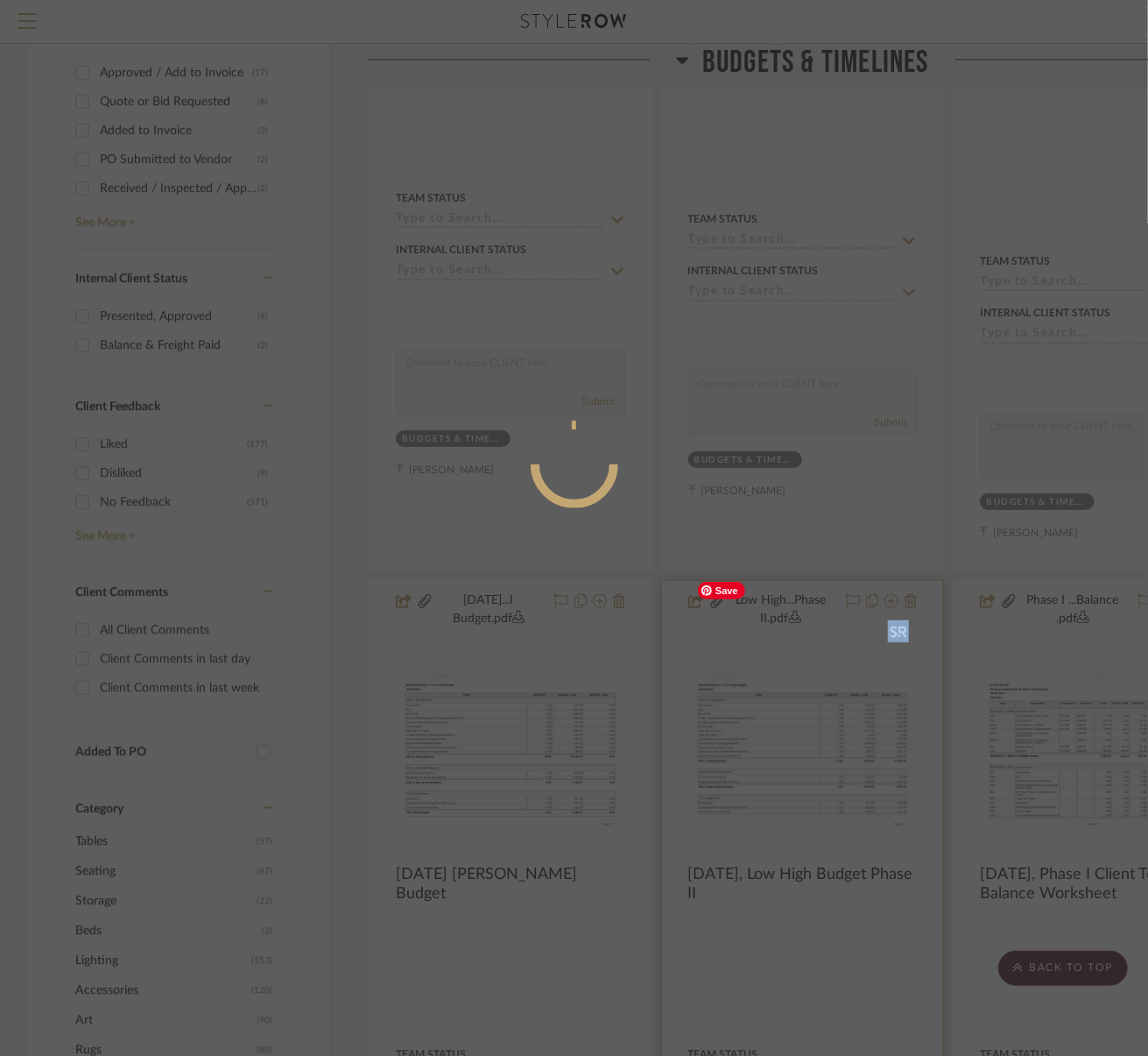
click at [787, 653] on div at bounding box center [574, 528] width 1148 height 1056
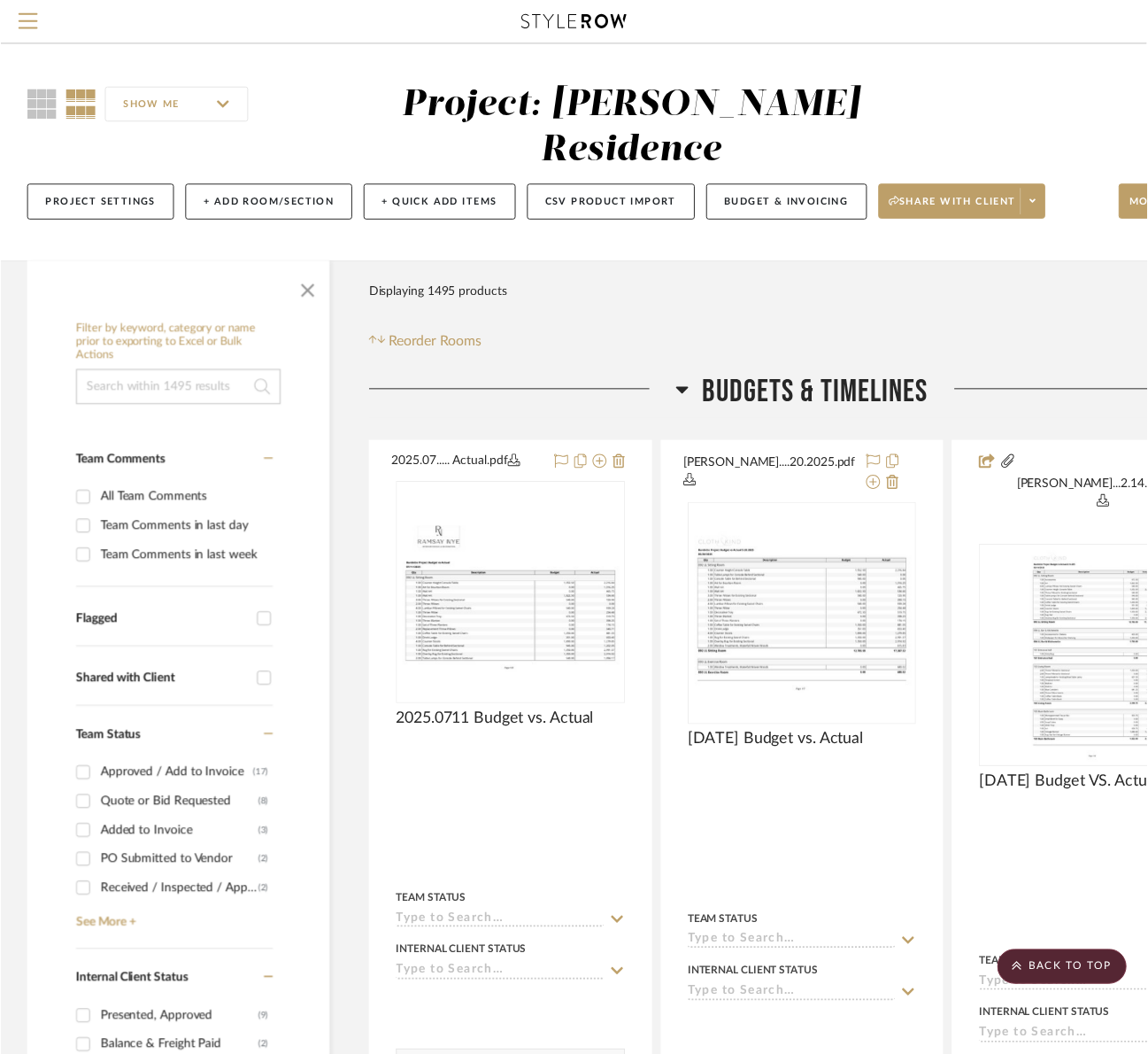
scroll to position [708, 0]
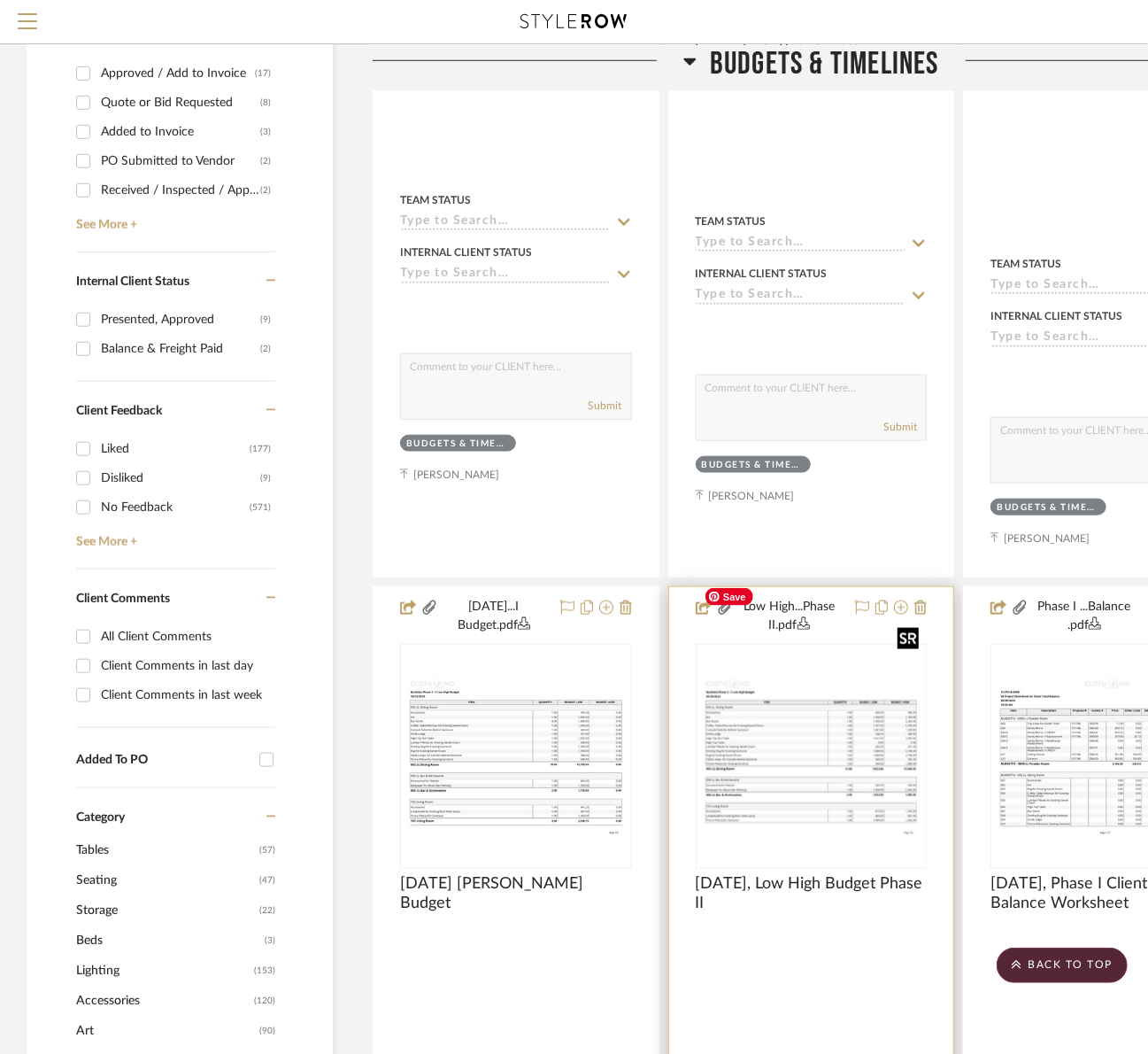
click at [768, 672] on img "0" at bounding box center [812, 756] width 228 height 177
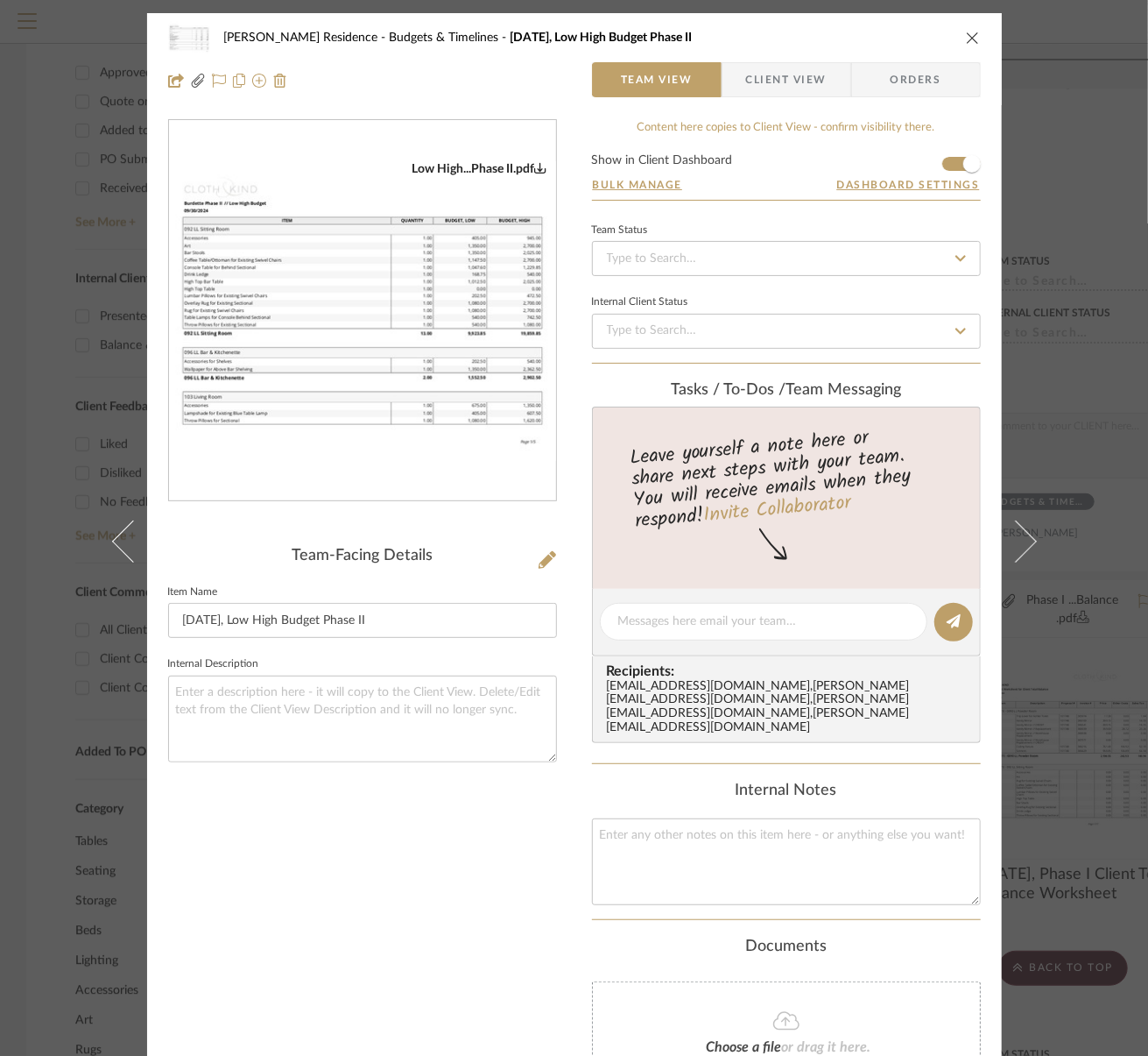
click at [358, 370] on img "0" at bounding box center [362, 311] width 387 height 300
click at [968, 36] on icon "close" at bounding box center [972, 37] width 14 height 14
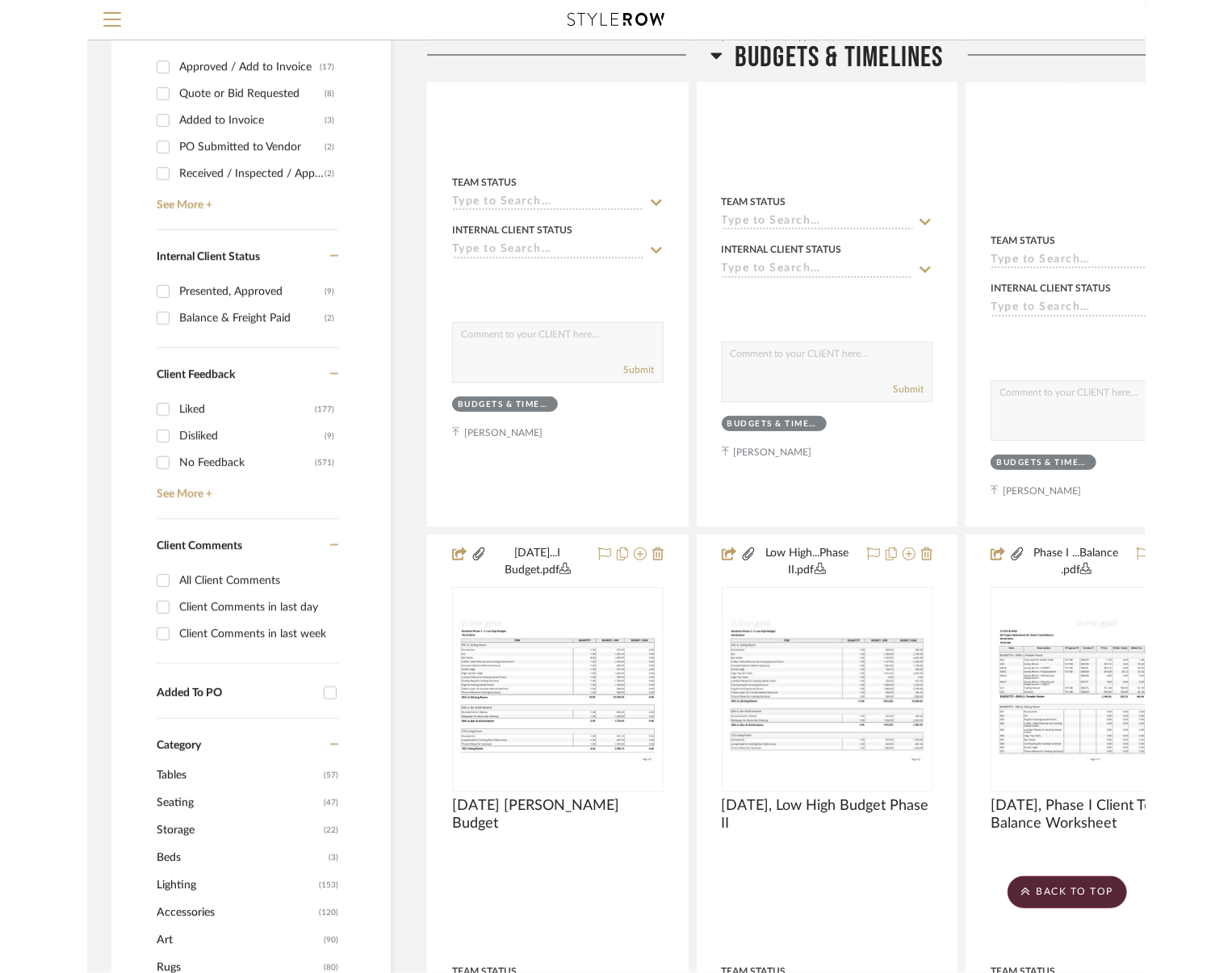
scroll to position [646, 0]
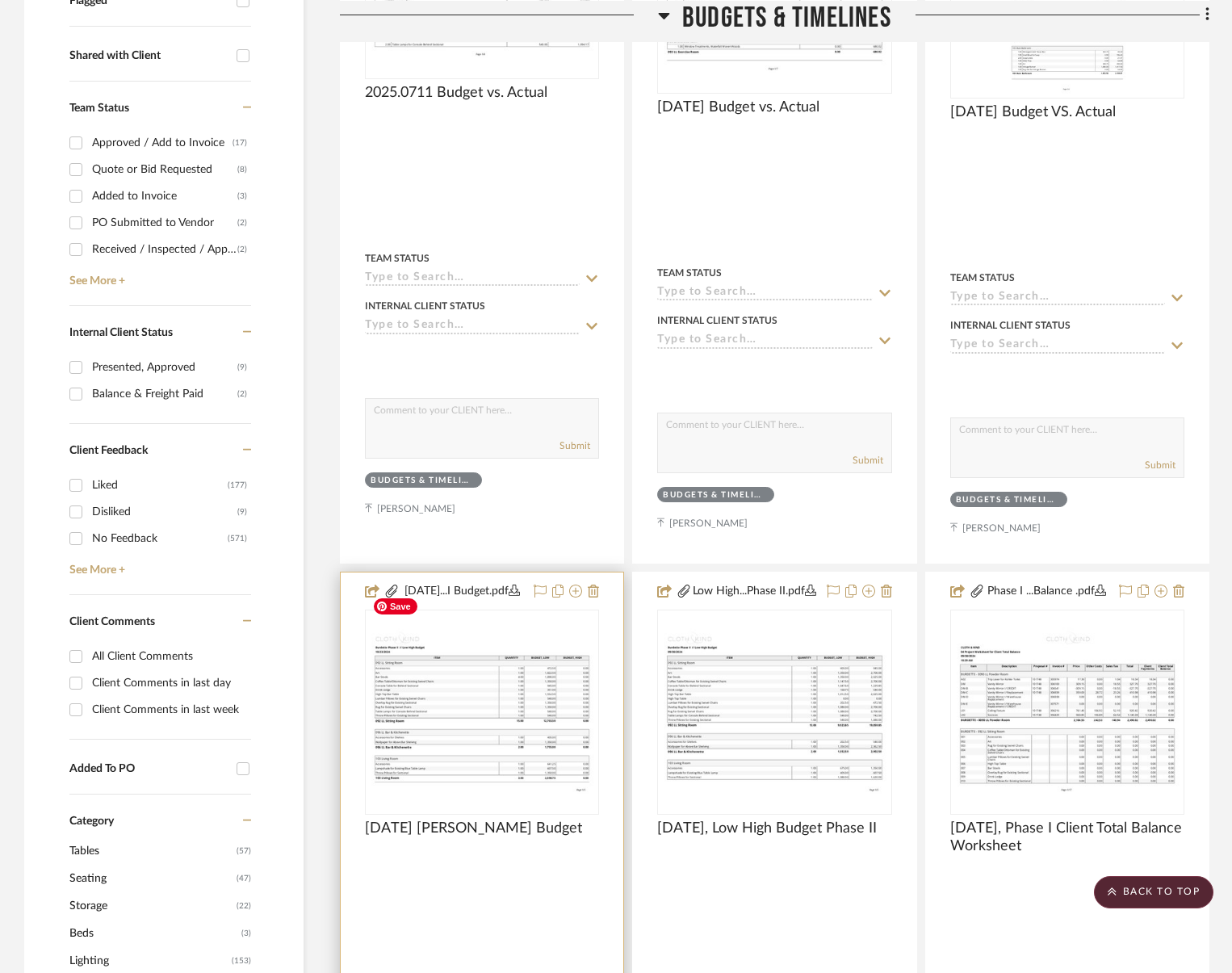
click at [0, 0] on div at bounding box center [0, 0] width 0 height 0
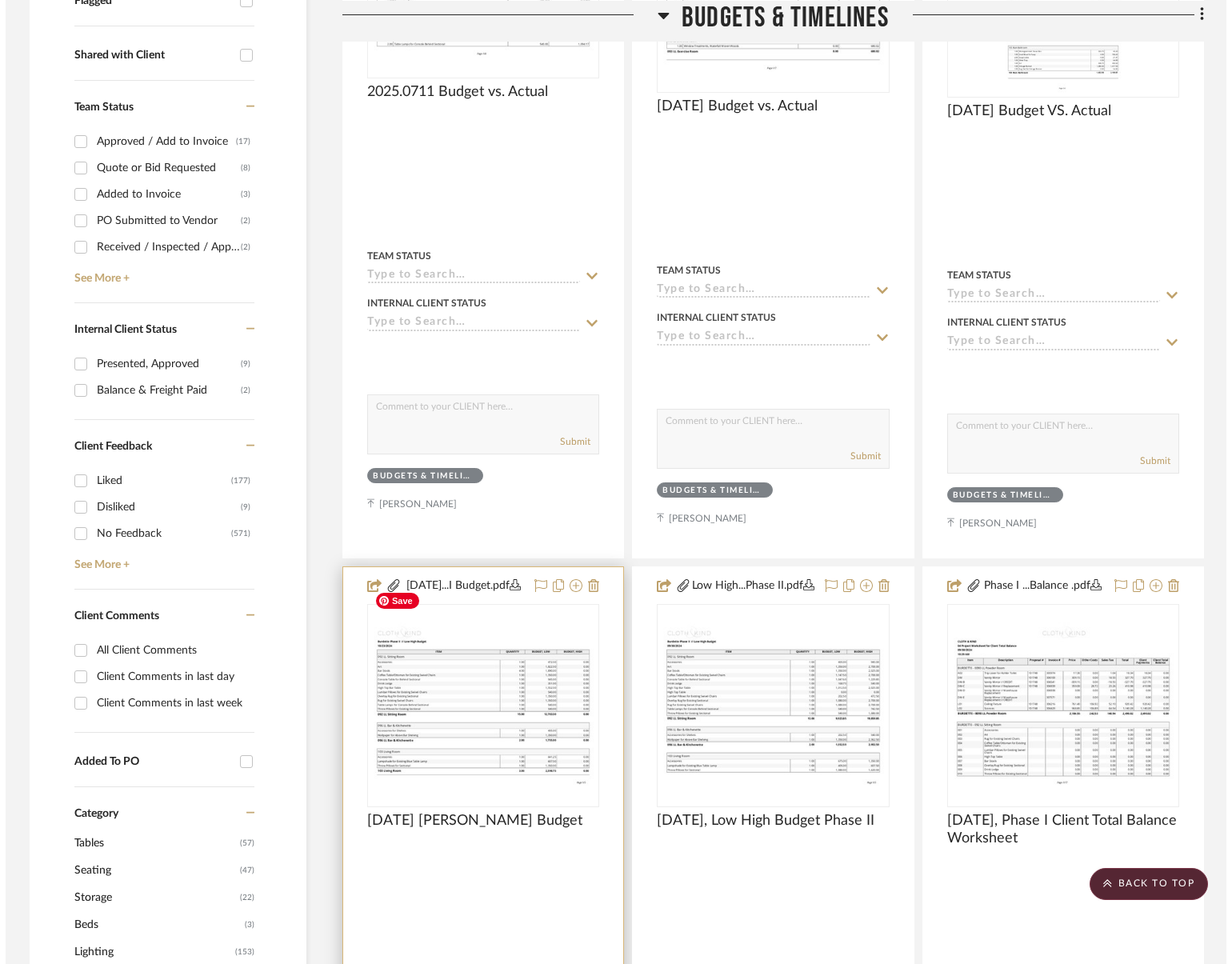
scroll to position [0, 0]
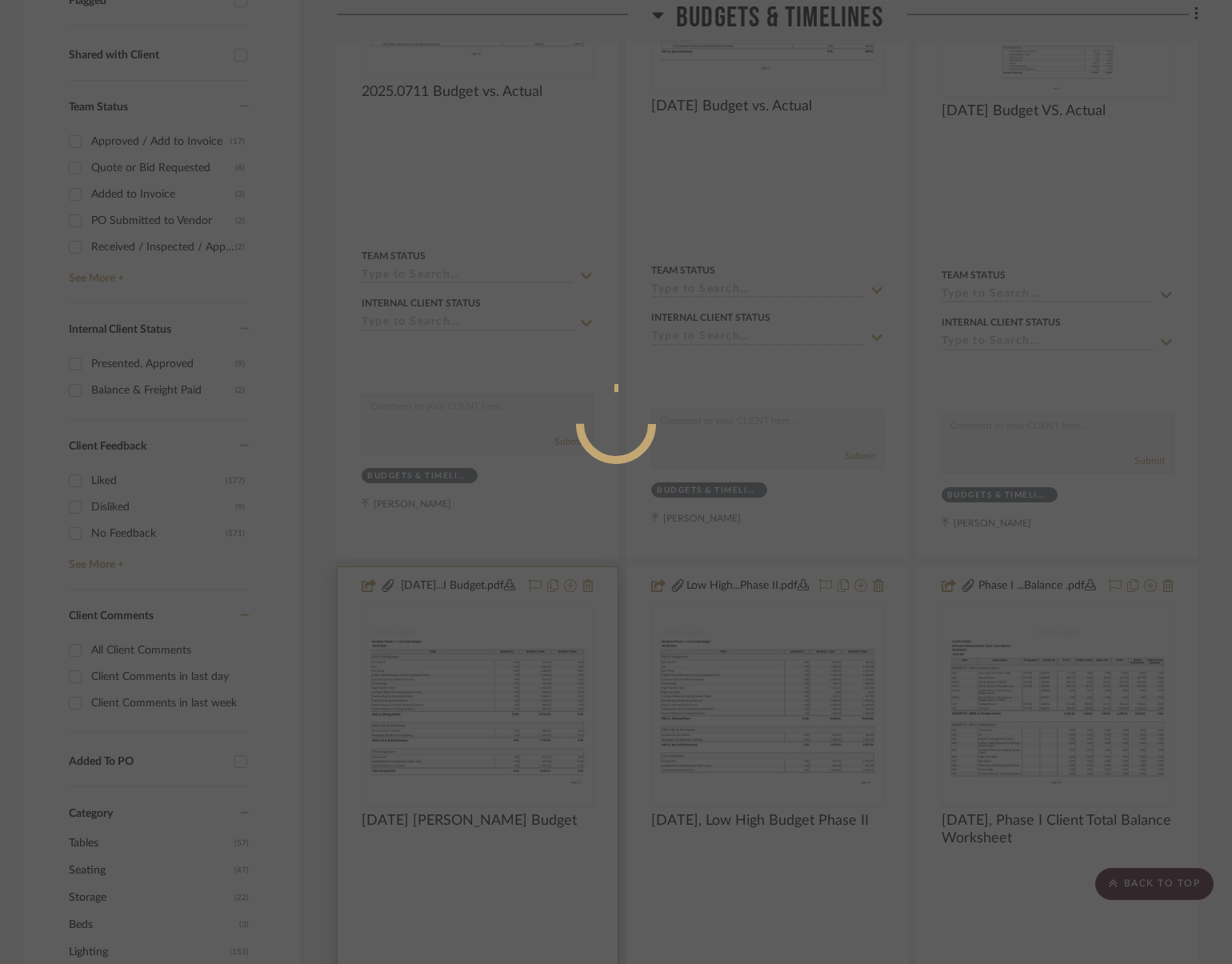
click at [485, 771] on div at bounding box center [616, 482] width 1232 height 964
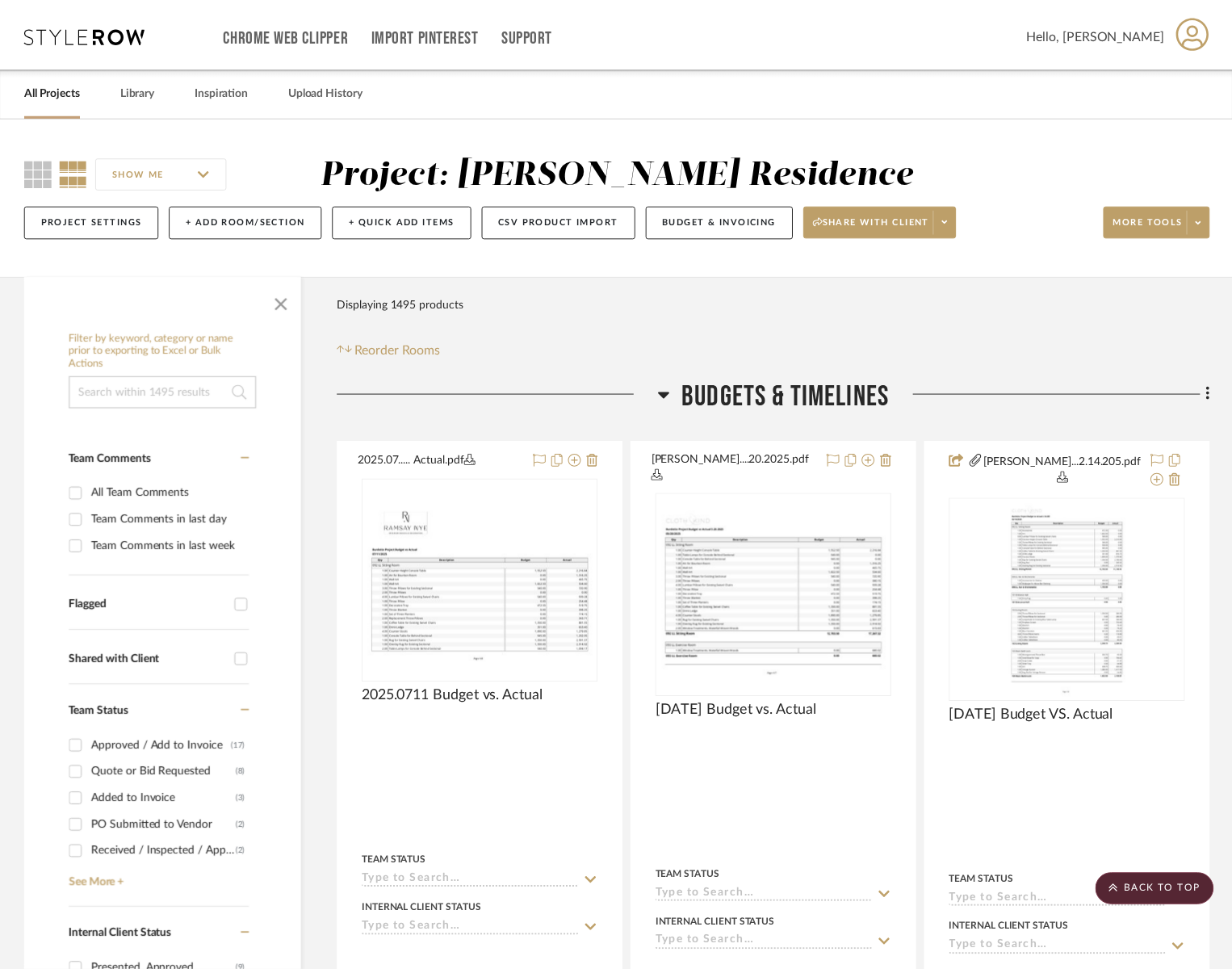
scroll to position [646, 0]
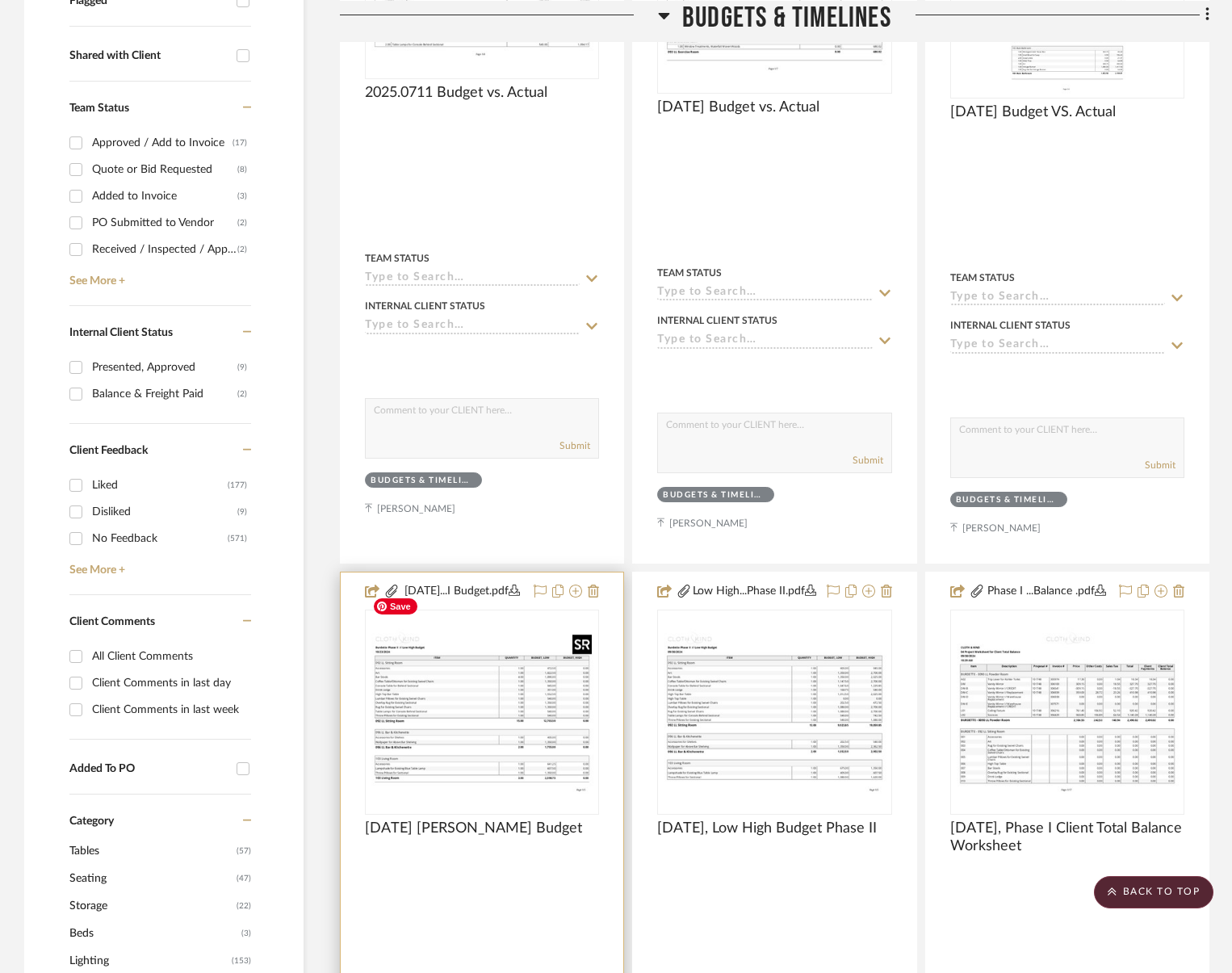
click at [472, 702] on img "0" at bounding box center [482, 711] width 231 height 178
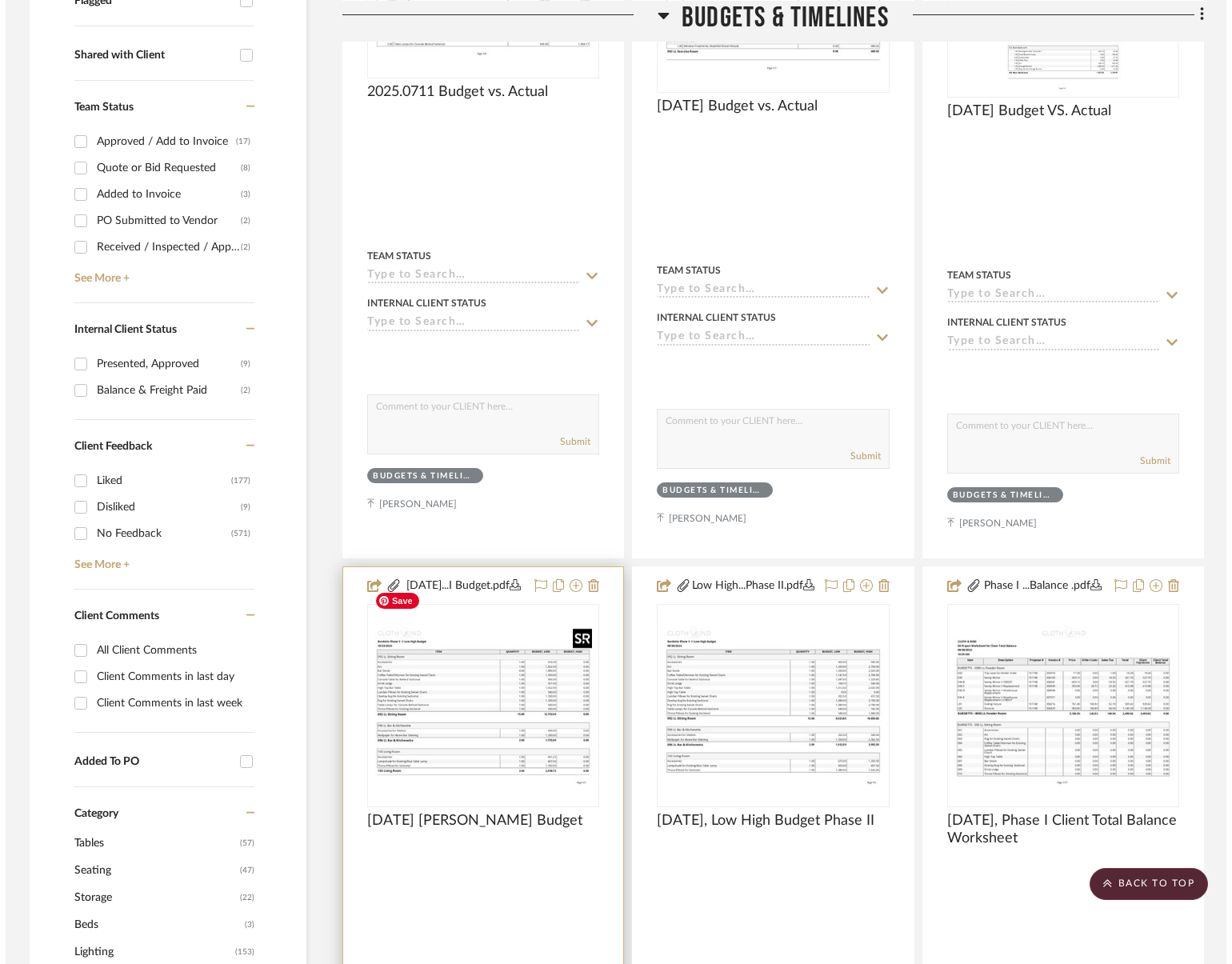
scroll to position [0, 0]
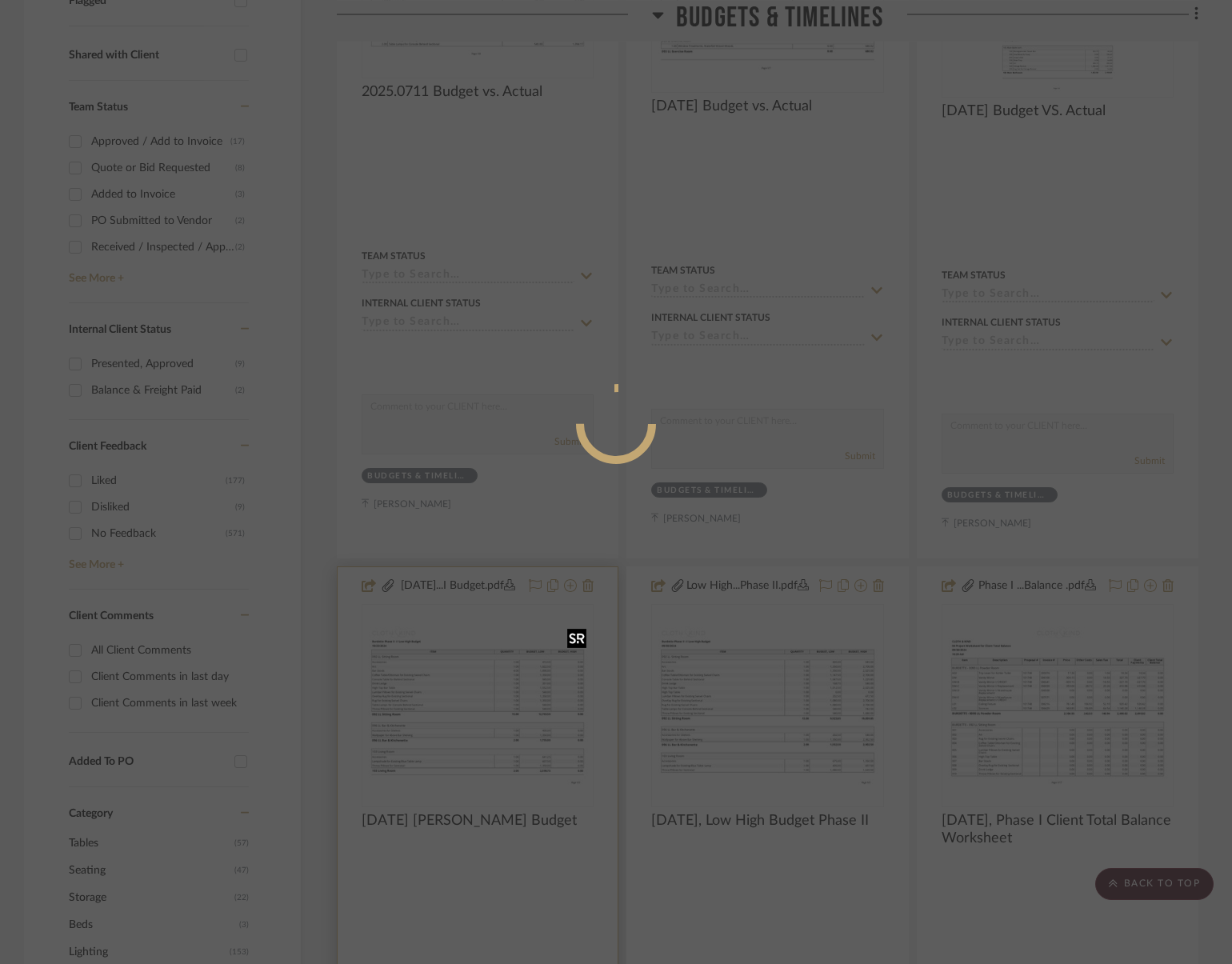
click at [468, 695] on div at bounding box center [616, 482] width 1232 height 964
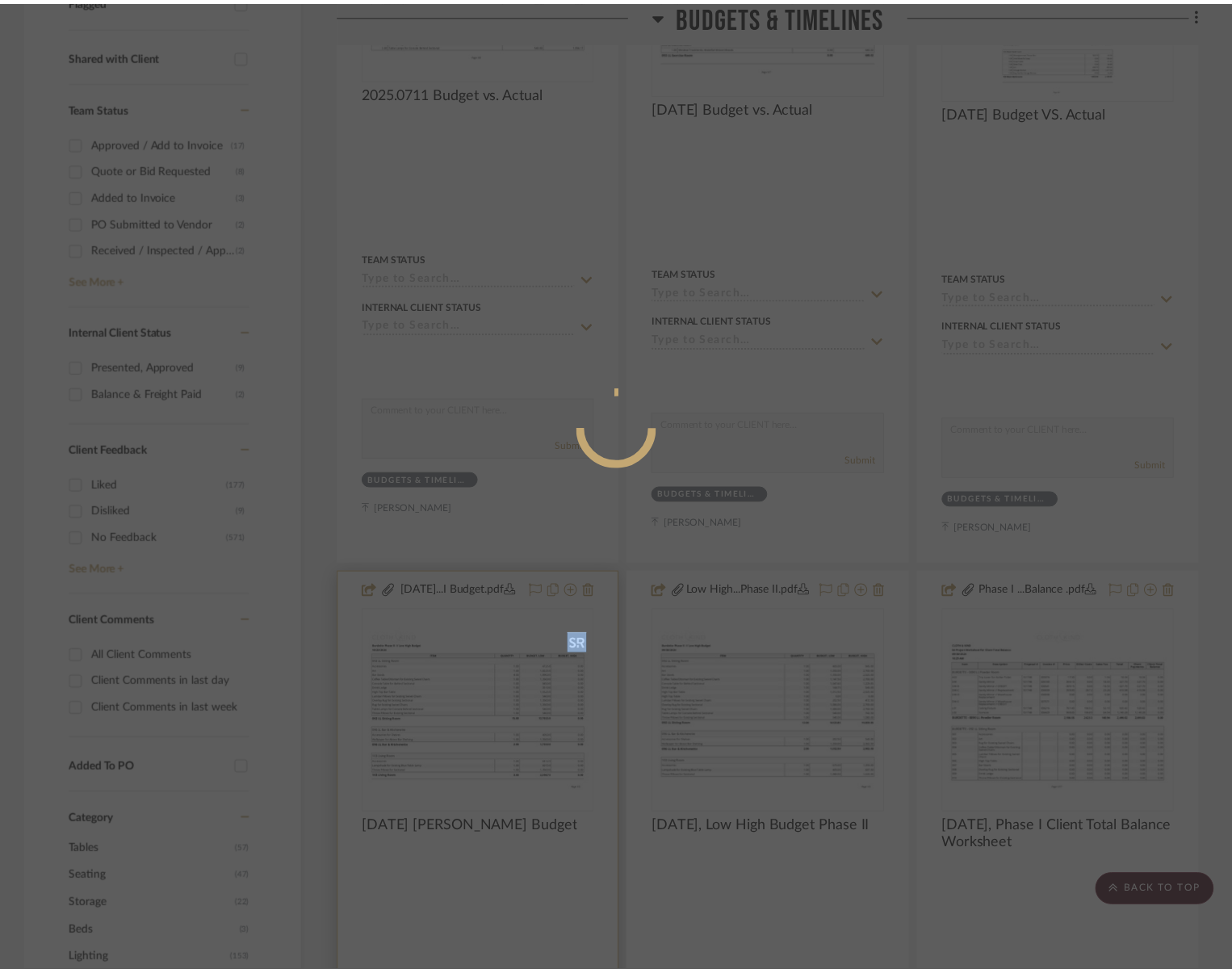
scroll to position [646, 0]
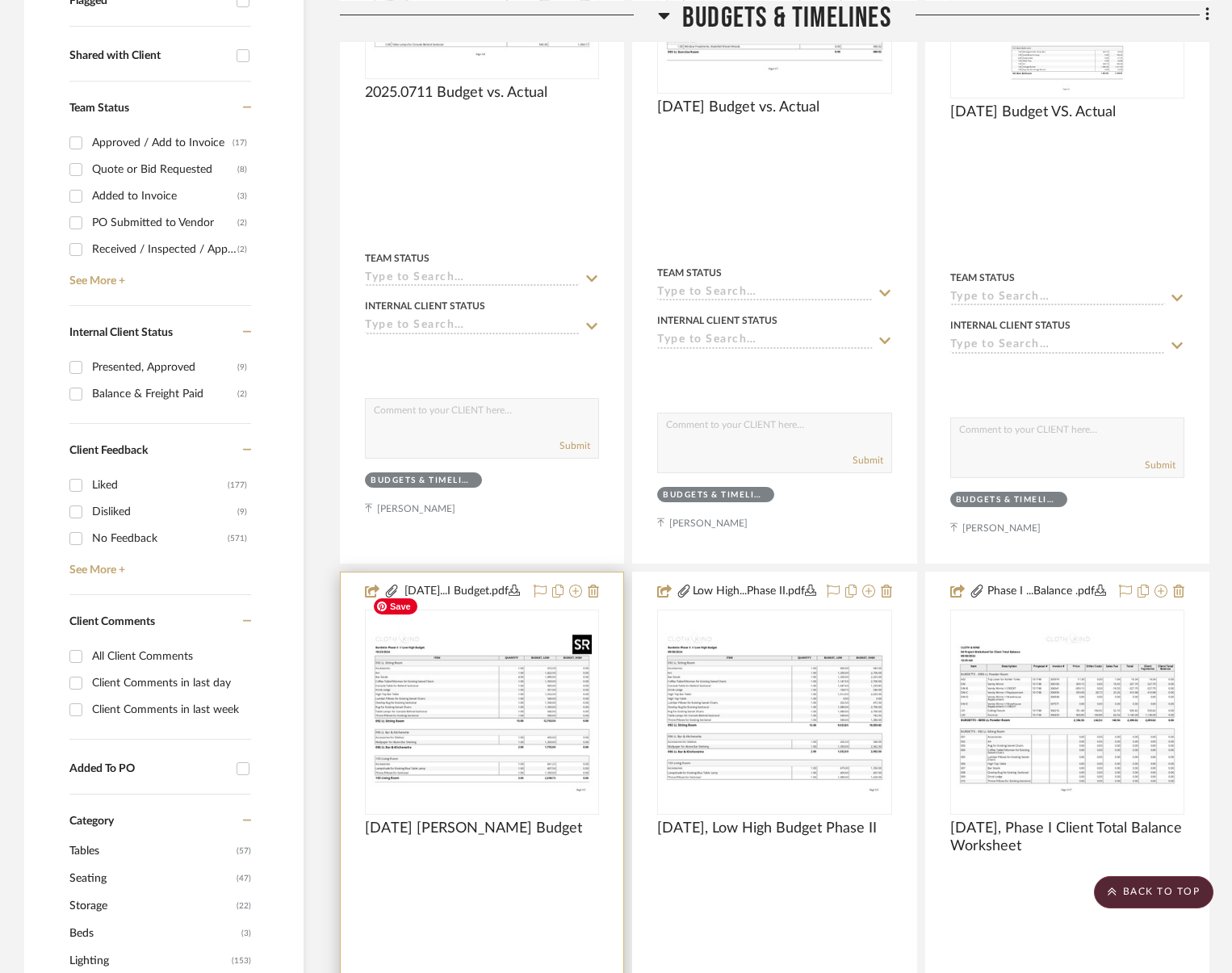
click at [509, 669] on img "0" at bounding box center [482, 711] width 231 height 178
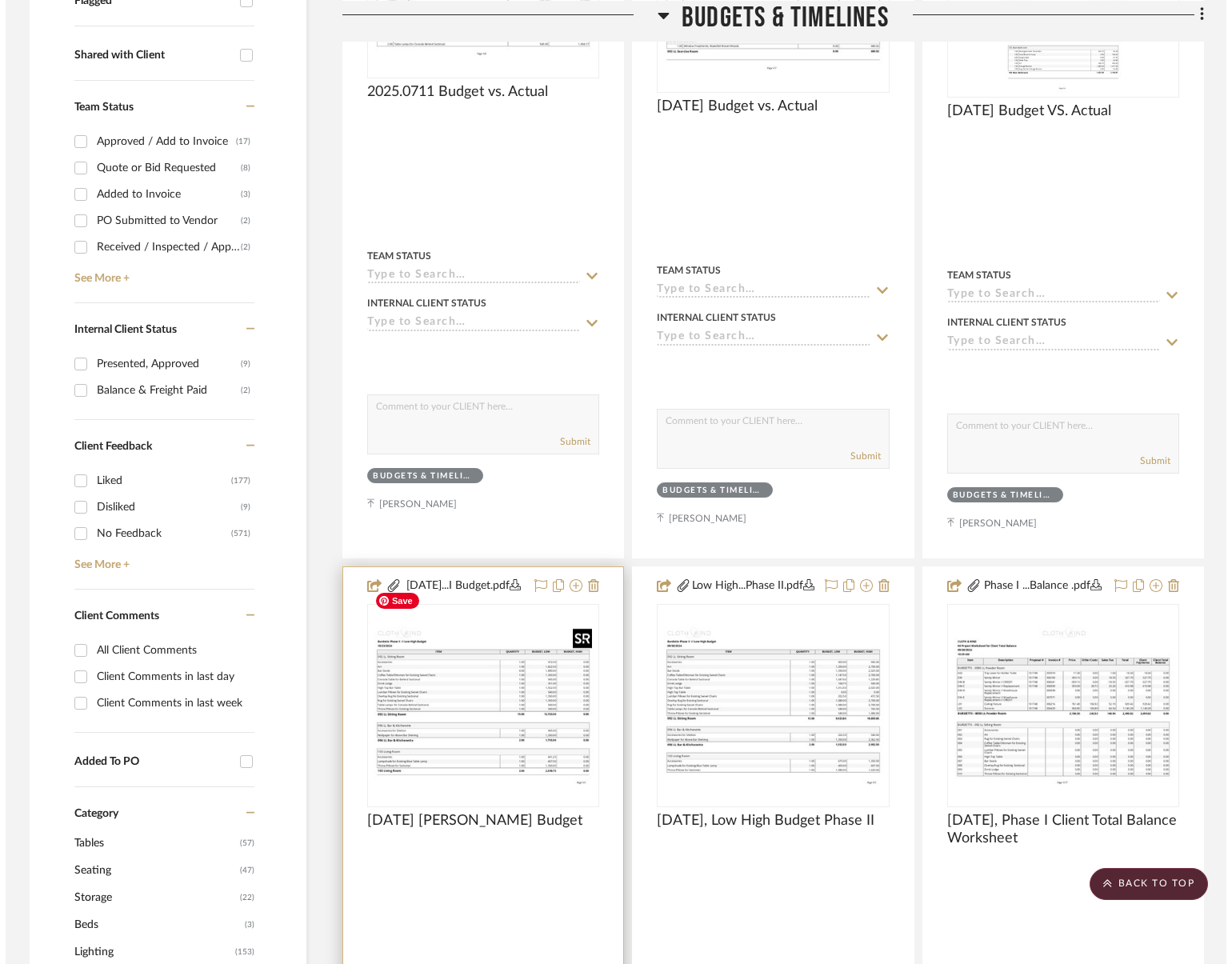
scroll to position [0, 0]
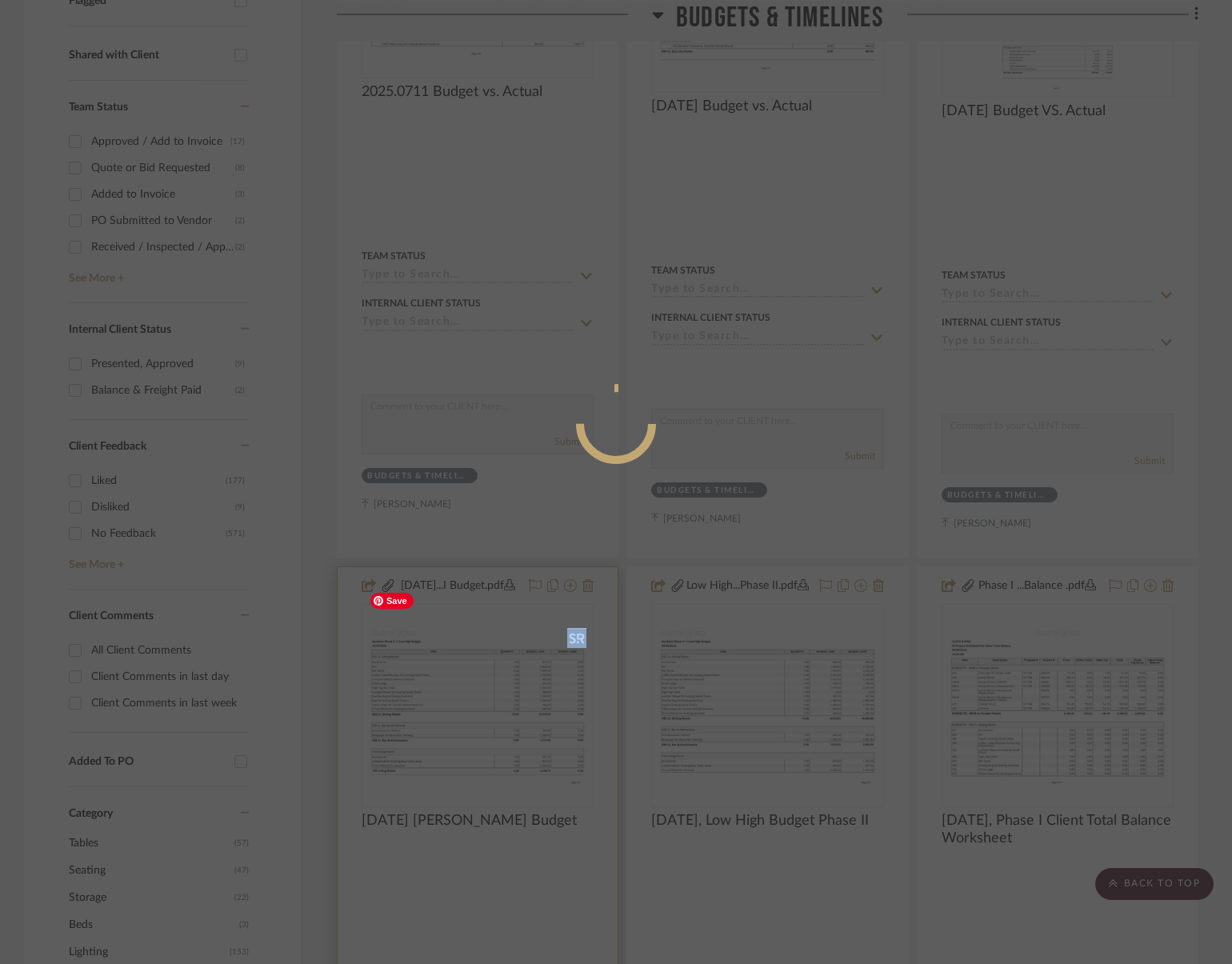
click at [504, 663] on mat-dialog-content at bounding box center [615, 488] width 240 height 688
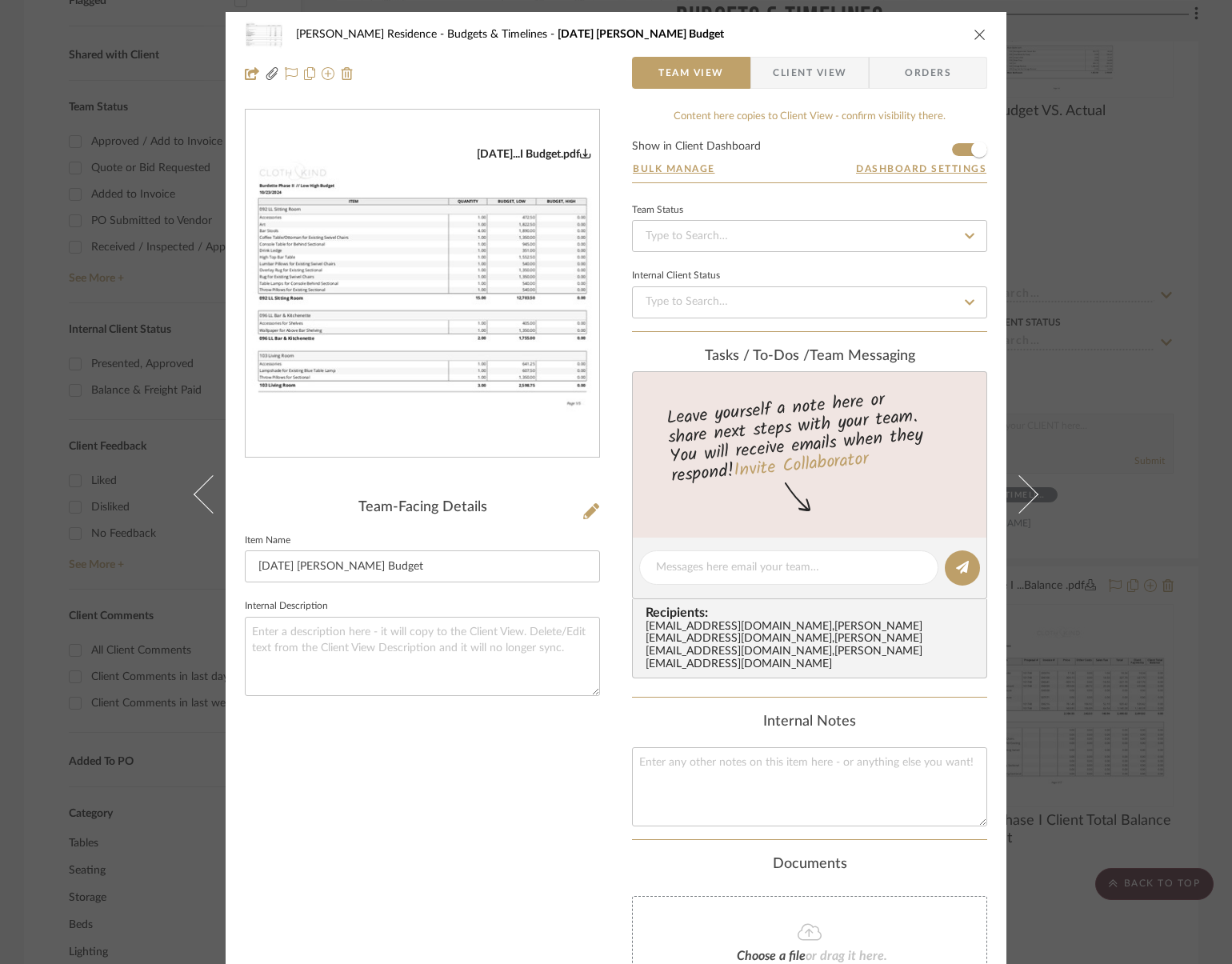
click at [506, 319] on img "0" at bounding box center [422, 284] width 353 height 274
click at [603, 224] on div "[PERSON_NAME] Residence Budgets & Timelines [DATE] [PERSON_NAME] Budget Team Vi…" at bounding box center [615, 589] width 781 height 1153
drag, startPoint x: 547, startPoint y: 67, endPoint x: 563, endPoint y: 32, distance: 38.5
click at [547, 67] on div at bounding box center [422, 73] width 355 height 32
